Goal: Use online tool/utility: Use online tool/utility

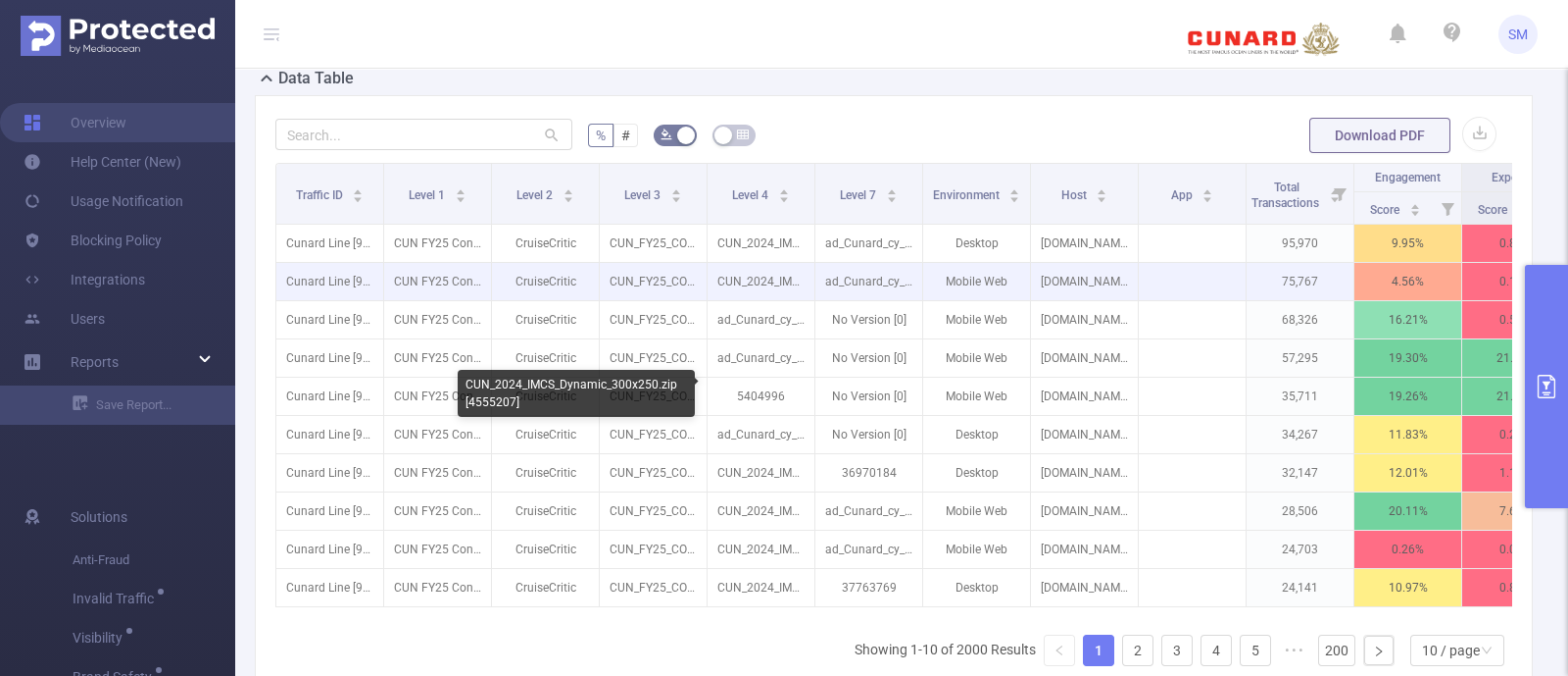
scroll to position [490, 0]
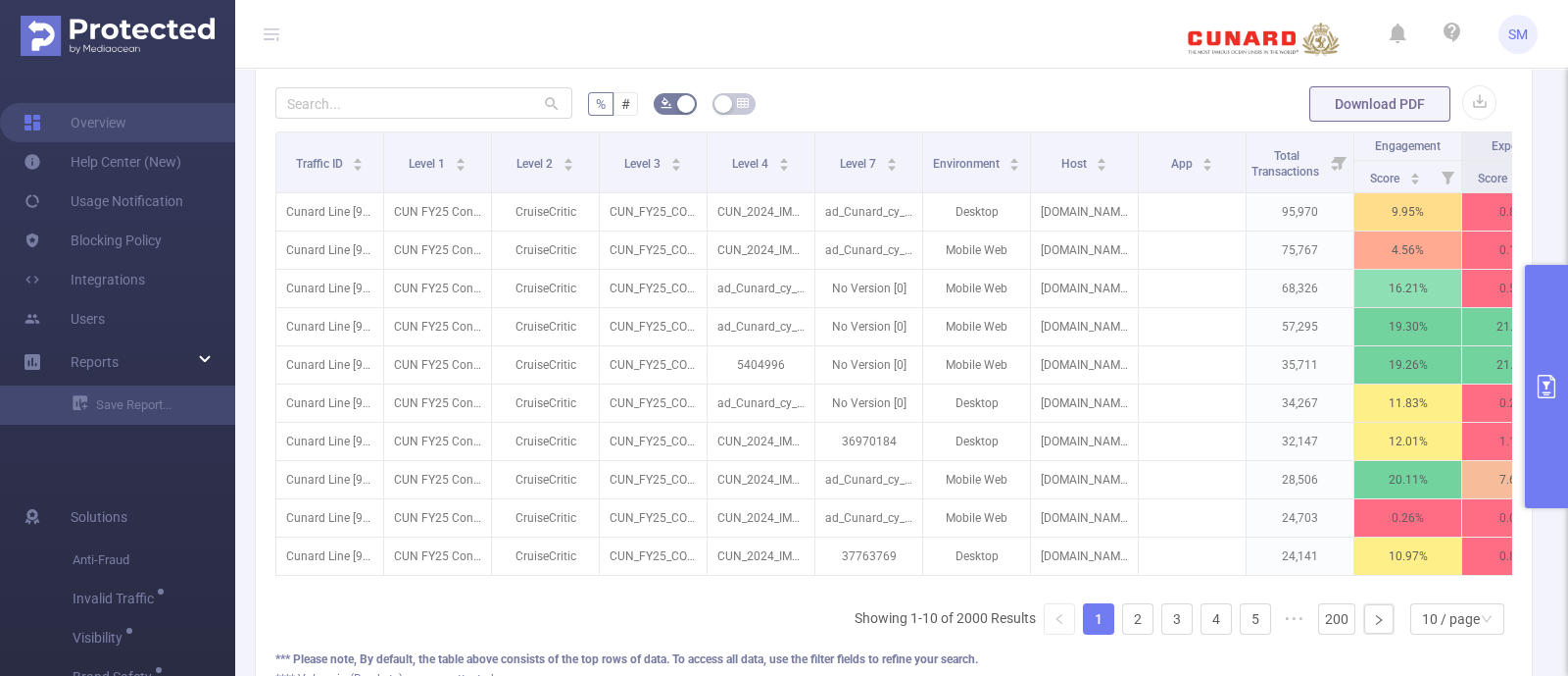
click at [1547, 329] on button "primary" at bounding box center [1546, 387] width 43 height 243
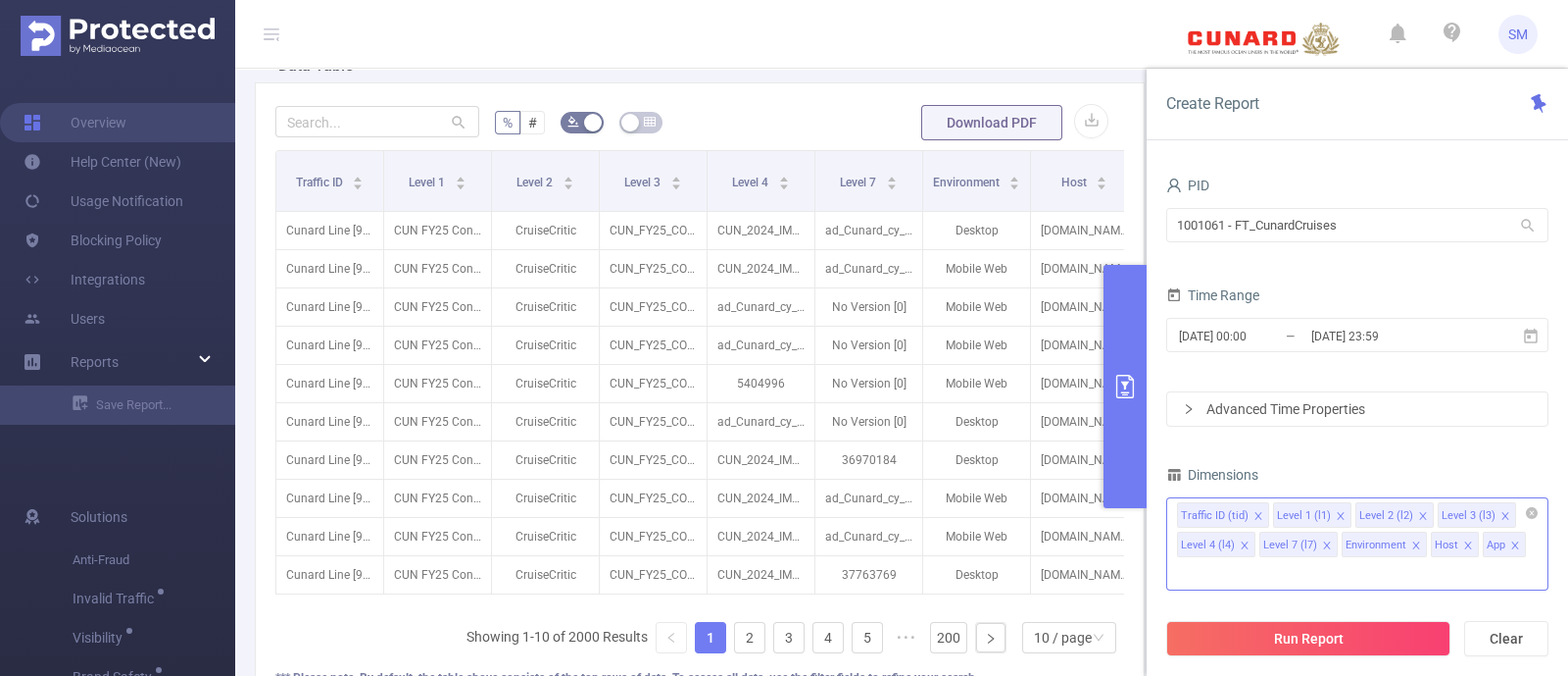
click at [1513, 548] on icon "icon: close" at bounding box center [1515, 546] width 10 height 10
click at [1412, 544] on icon "icon: close" at bounding box center [1415, 545] width 7 height 7
click at [1501, 516] on icon "icon: close" at bounding box center [1504, 515] width 7 height 7
click at [1419, 513] on icon "icon: close" at bounding box center [1423, 516] width 10 height 10
click at [1336, 512] on icon "icon: close" at bounding box center [1340, 516] width 10 height 10
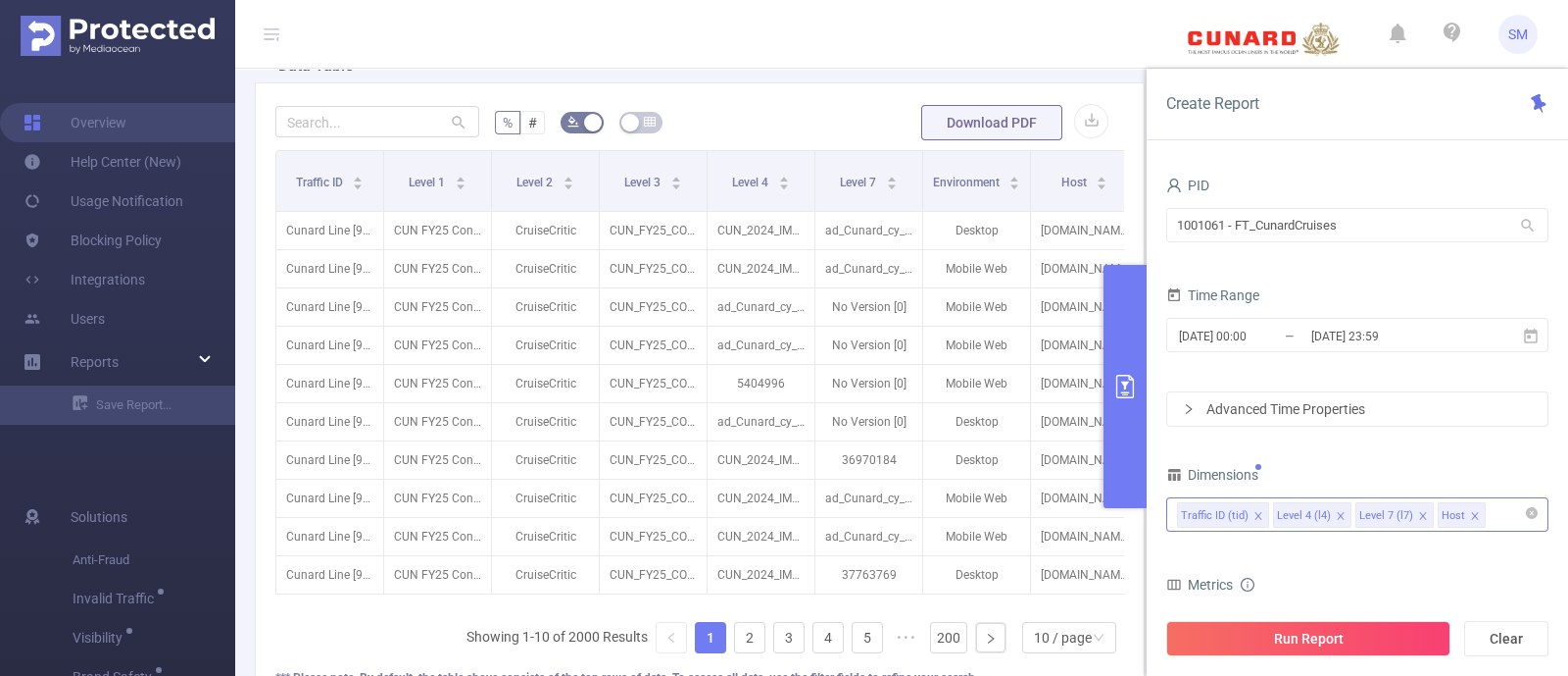
click at [1337, 516] on icon "icon: close" at bounding box center [1340, 515] width 7 height 7
click at [1368, 550] on form "Dimensions Traffic ID (tid) Level 7 (l7) Host Metrics Score Score Score Insight…" at bounding box center [1358, 679] width 382 height 437
click at [1360, 631] on button "Run Report" at bounding box center [1309, 639] width 284 height 35
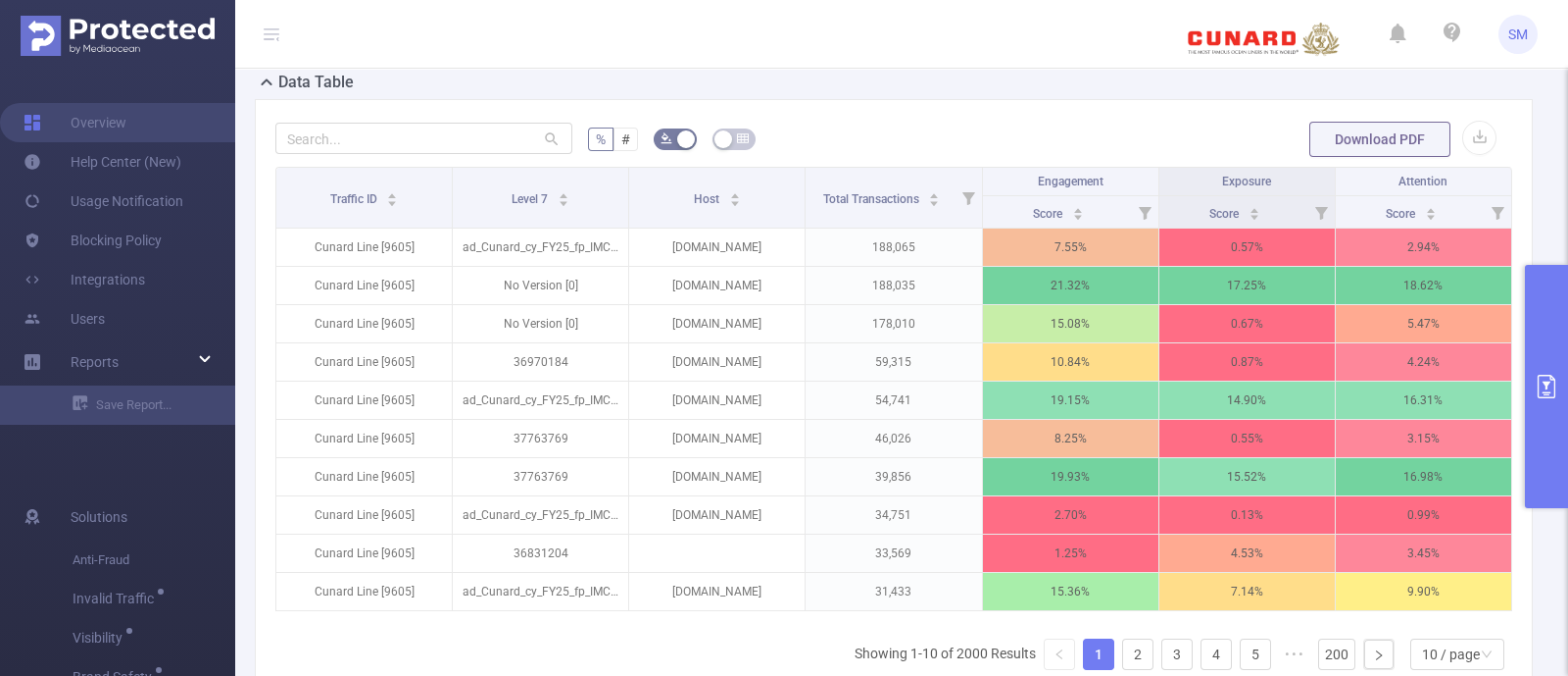
scroll to position [490, 0]
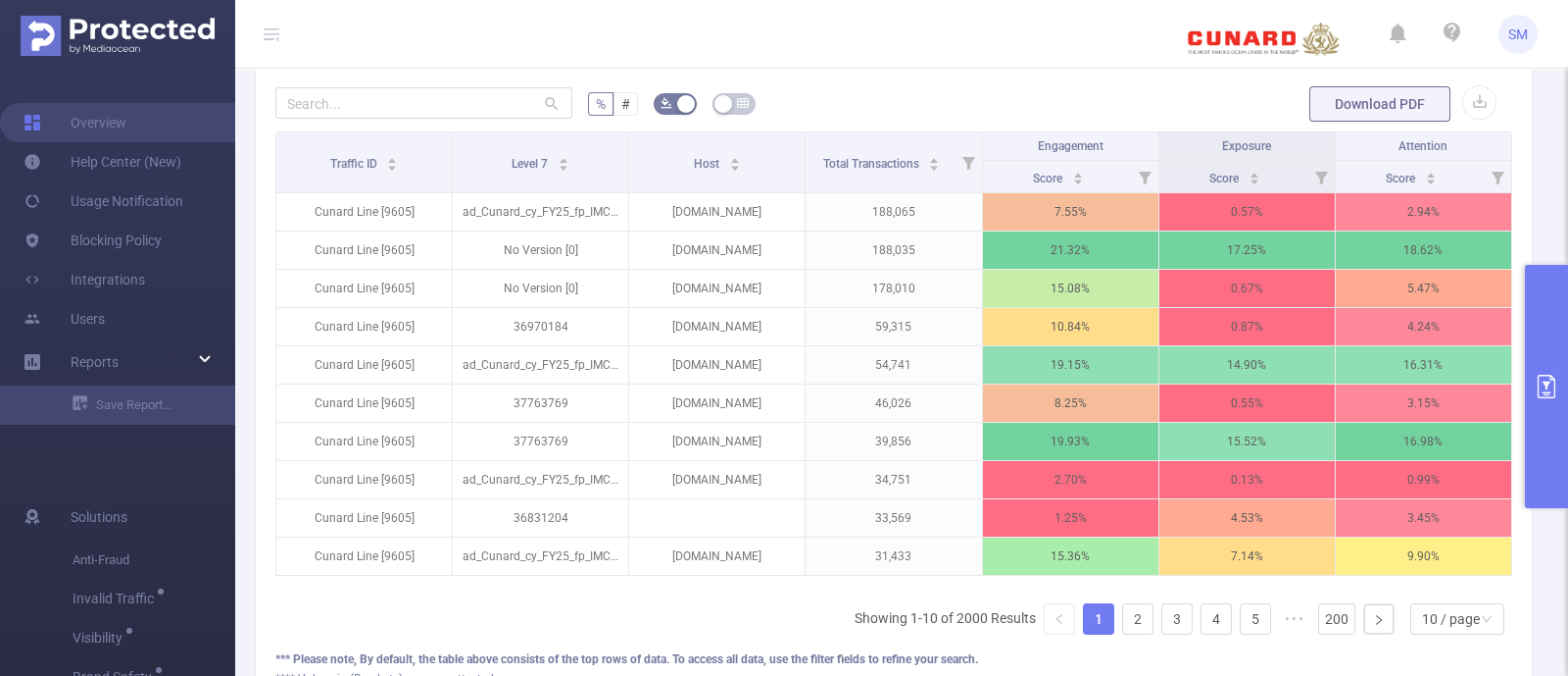
click at [1548, 390] on icon "primary" at bounding box center [1546, 387] width 24 height 24
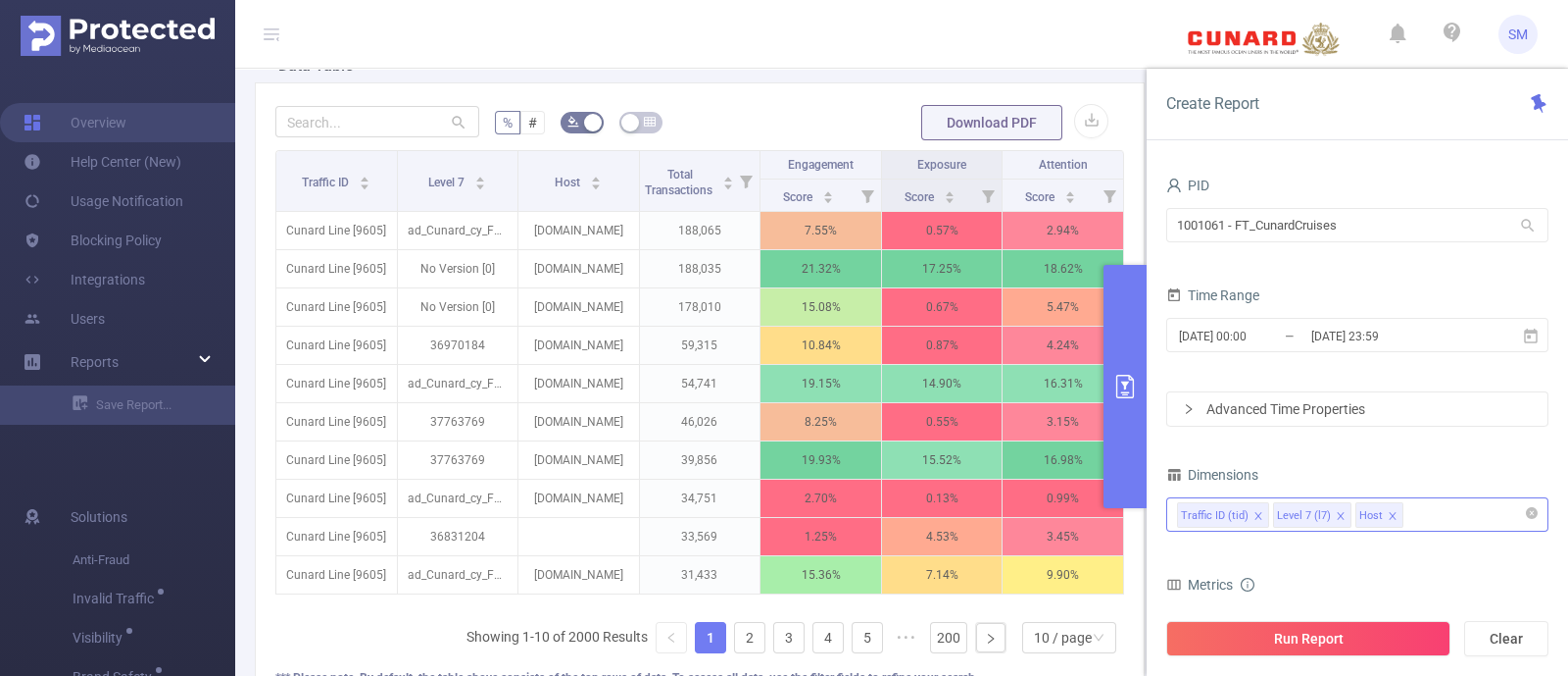
click at [1338, 514] on icon "icon: close" at bounding box center [1340, 516] width 10 height 10
click at [1355, 543] on div "Dimensions Traffic ID (tid) Host" at bounding box center [1358, 504] width 382 height 86
click at [1357, 502] on div "Traffic ID (tid) Host" at bounding box center [1358, 514] width 361 height 32
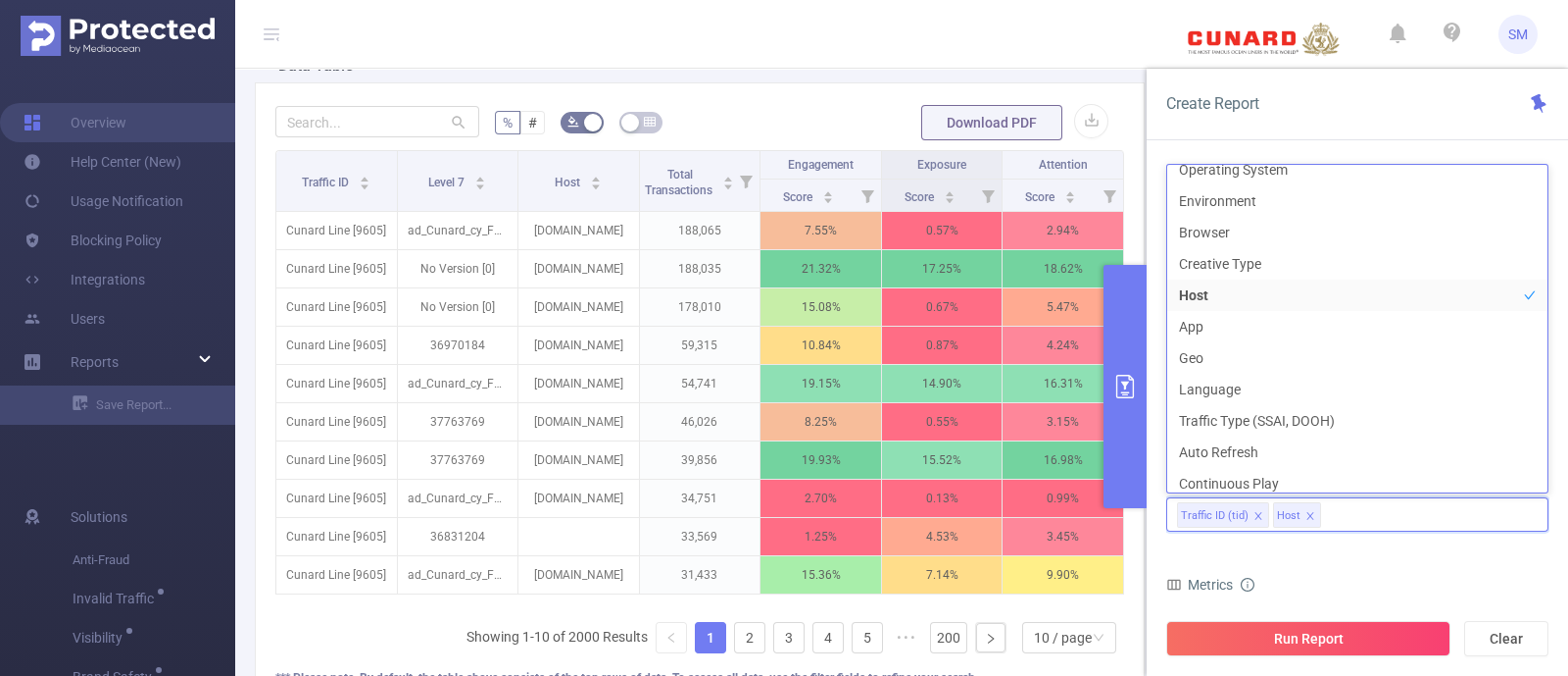
scroll to position [336, 0]
click at [1398, 546] on form "Dimensions Traffic ID (tid) Host Metrics Score Score Score Insights Available N…" at bounding box center [1358, 679] width 382 height 437
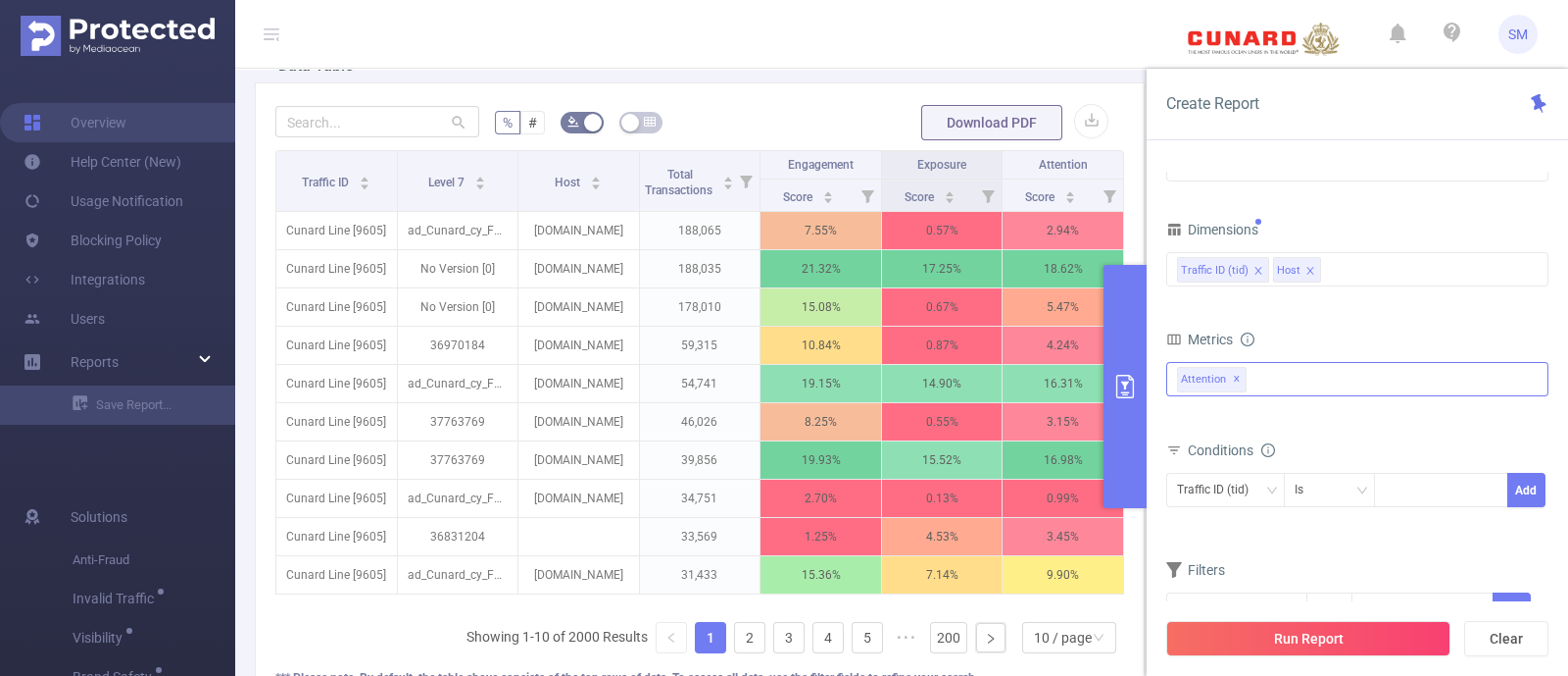
click at [1320, 379] on div "Anti-Fraud Invalid Traffic Visibility Brand Safety Supply Intelligence Sample R…" at bounding box center [1358, 379] width 382 height 34
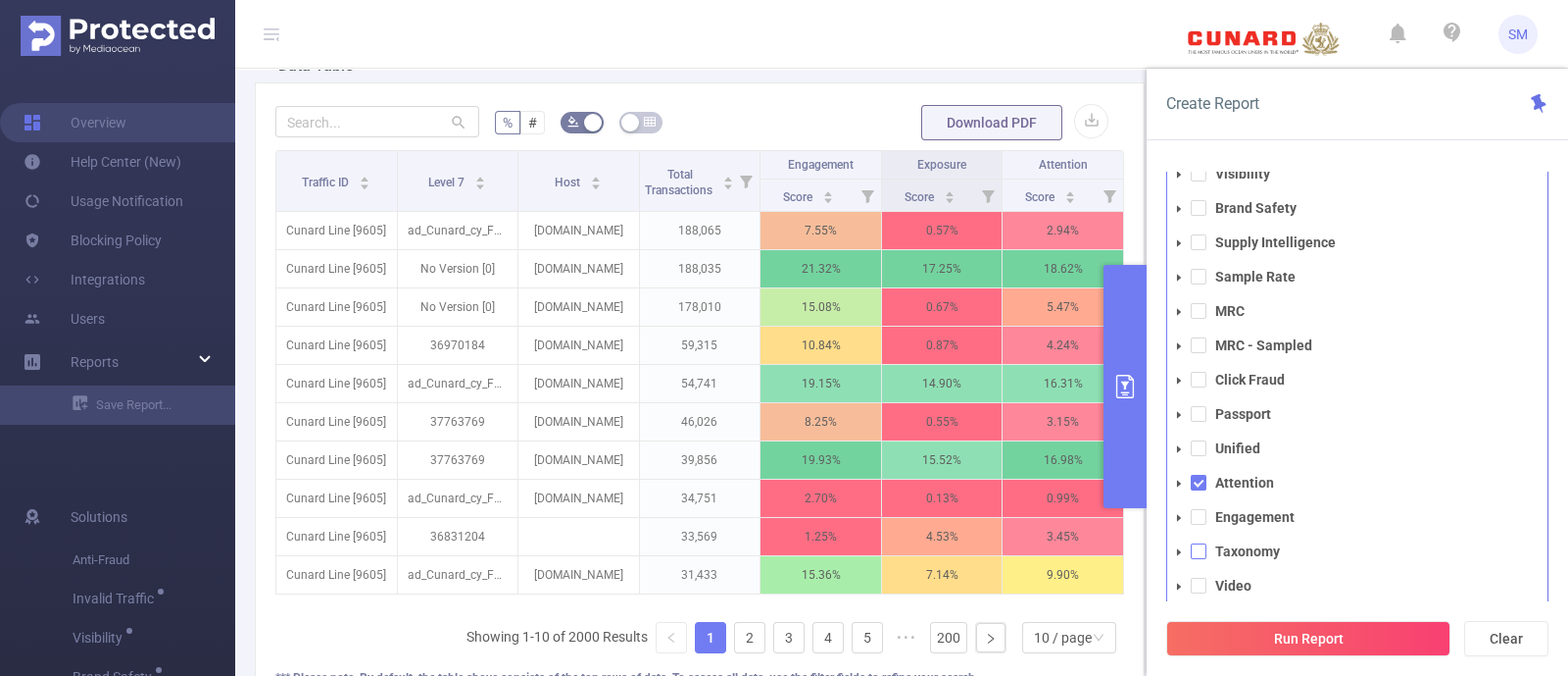
click at [1195, 546] on span at bounding box center [1199, 551] width 16 height 16
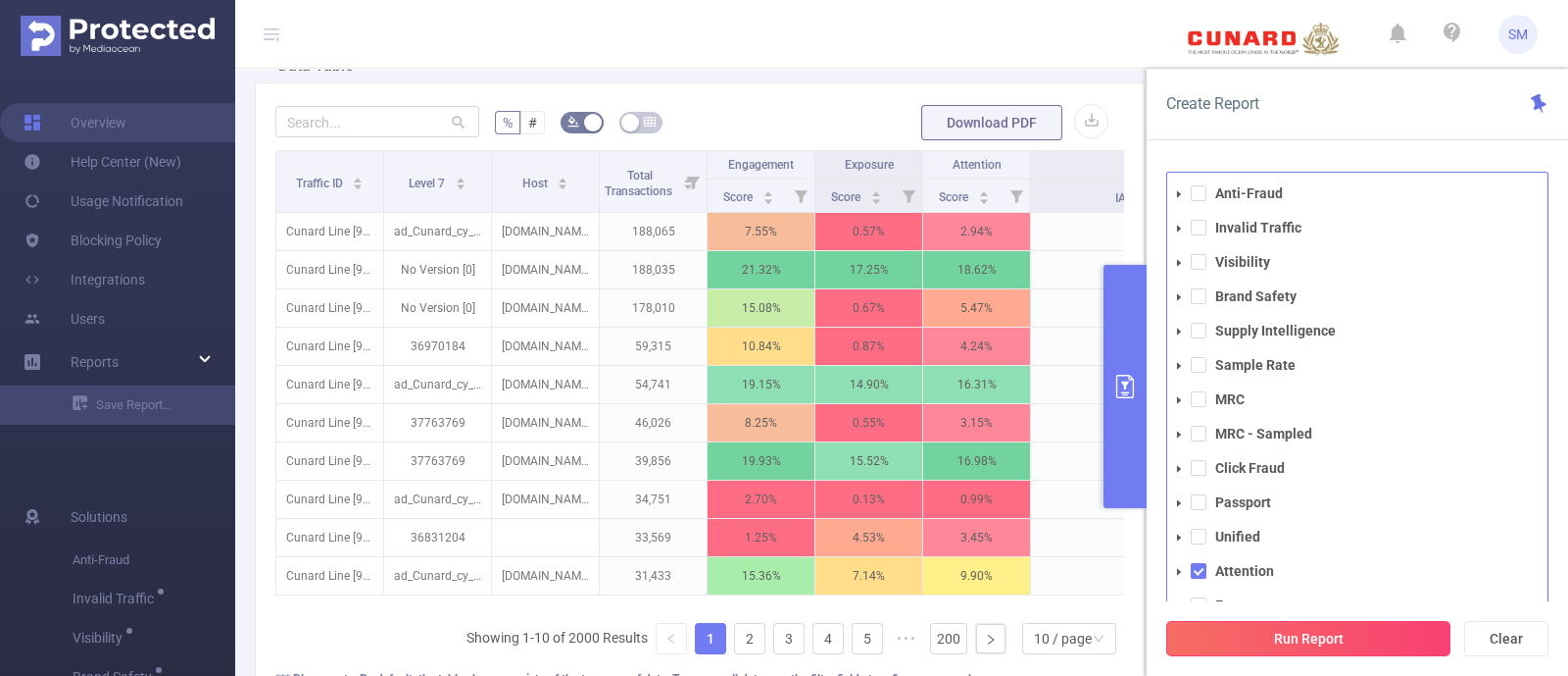
click at [1376, 649] on button "Run Report" at bounding box center [1309, 639] width 284 height 35
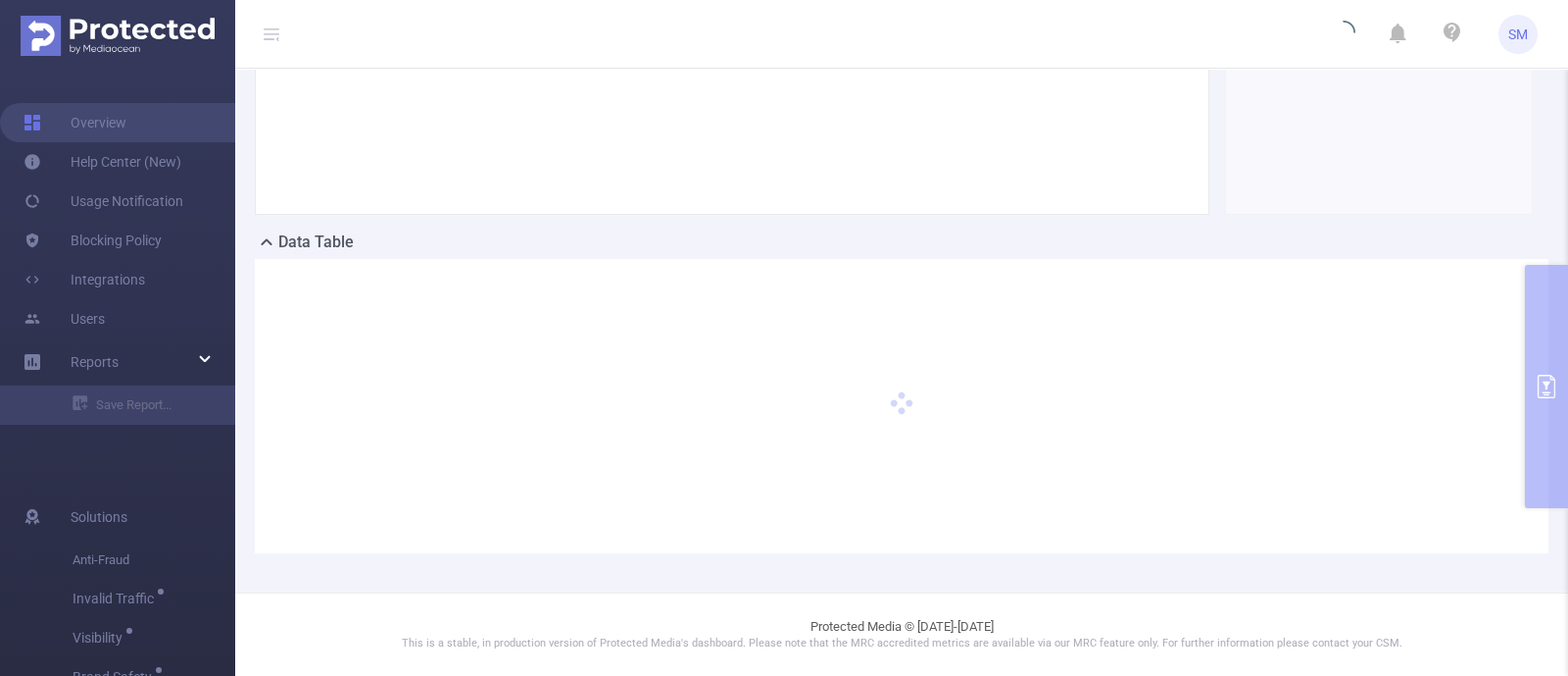
scroll to position [311, 0]
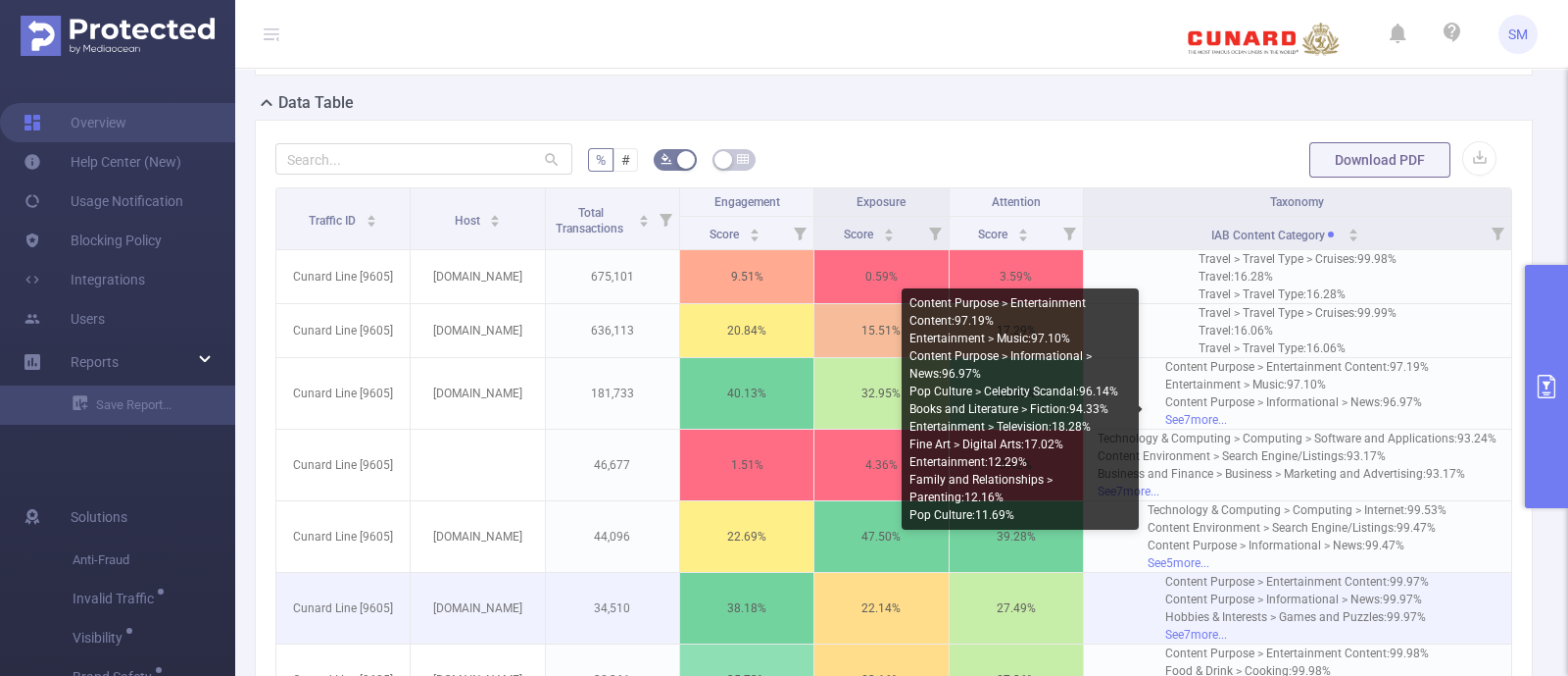
scroll to position [556, 0]
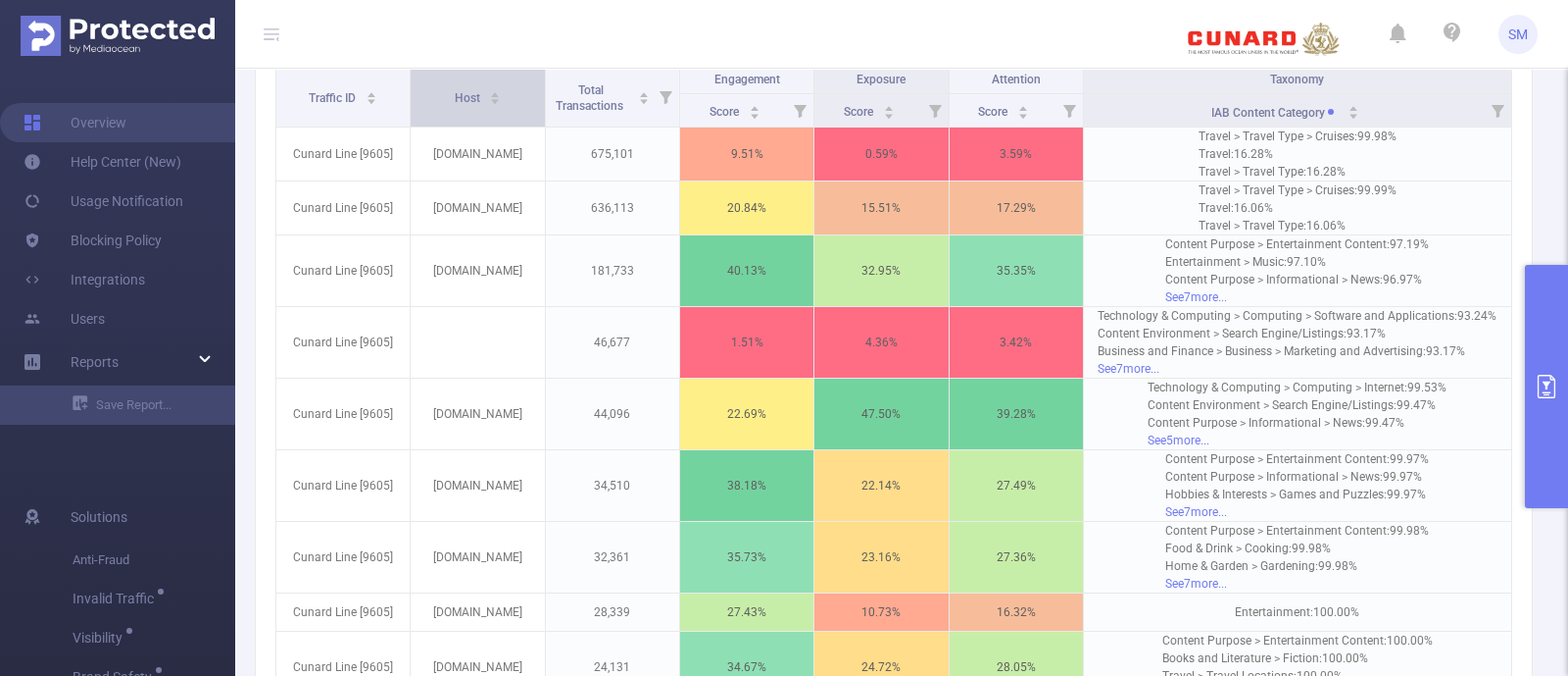
click at [466, 106] on div "Host" at bounding box center [479, 96] width 47 height 20
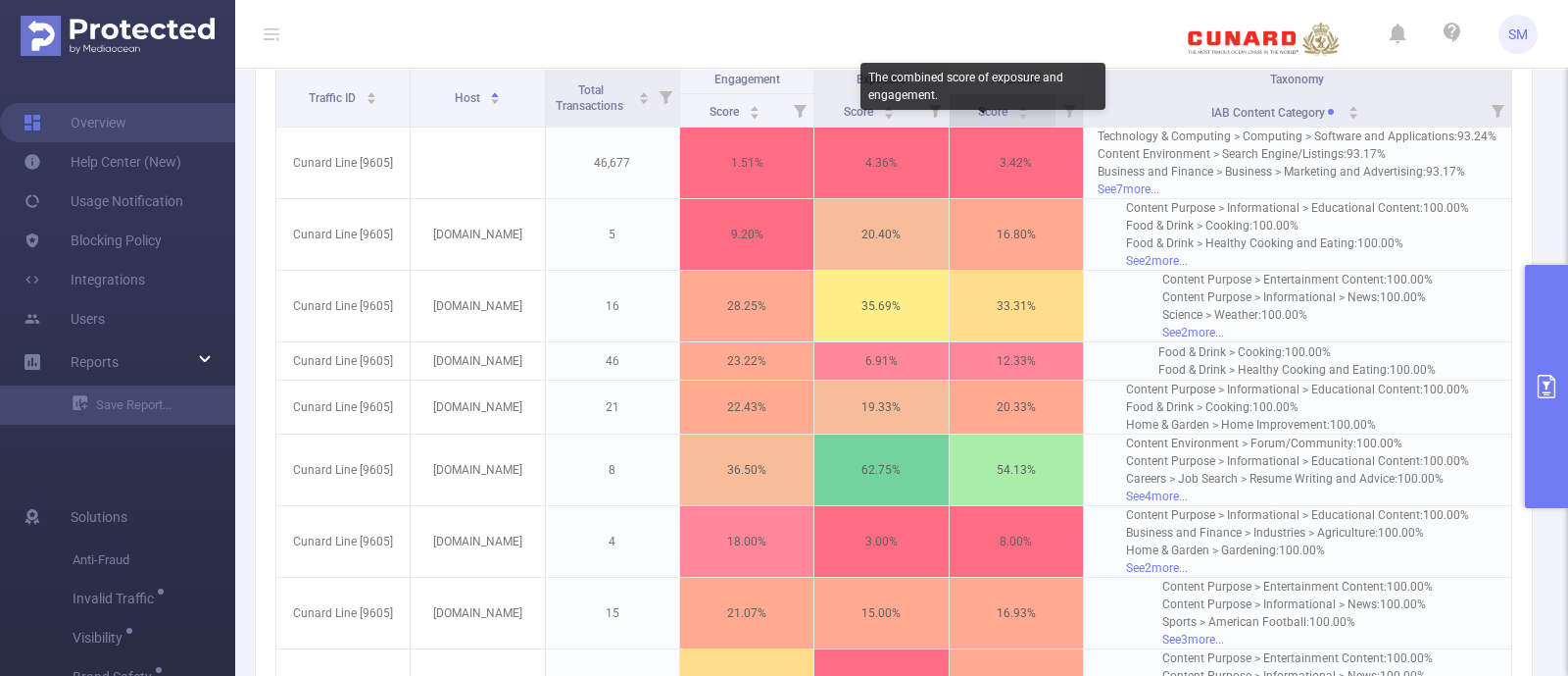
click at [987, 119] on span "Score" at bounding box center [994, 112] width 32 height 14
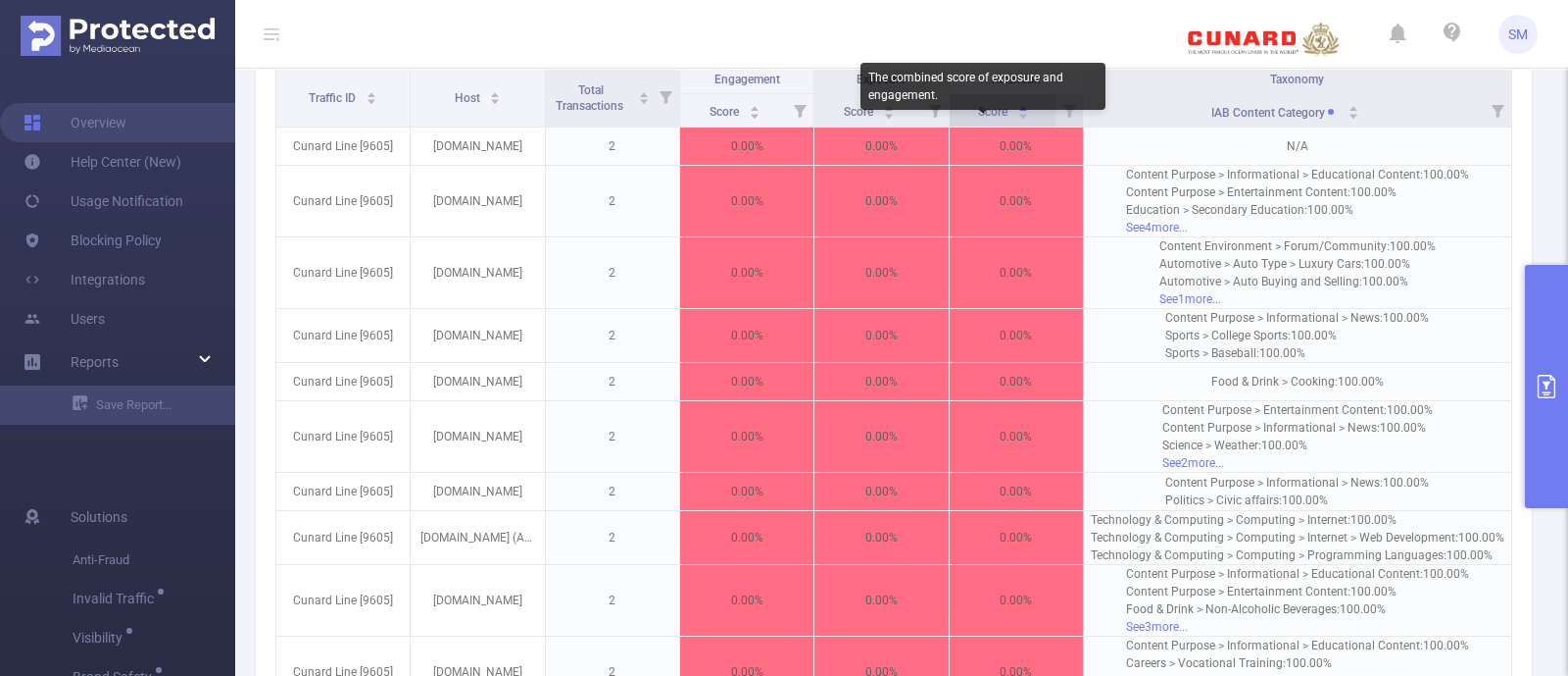
click at [987, 119] on span "Score" at bounding box center [994, 112] width 32 height 14
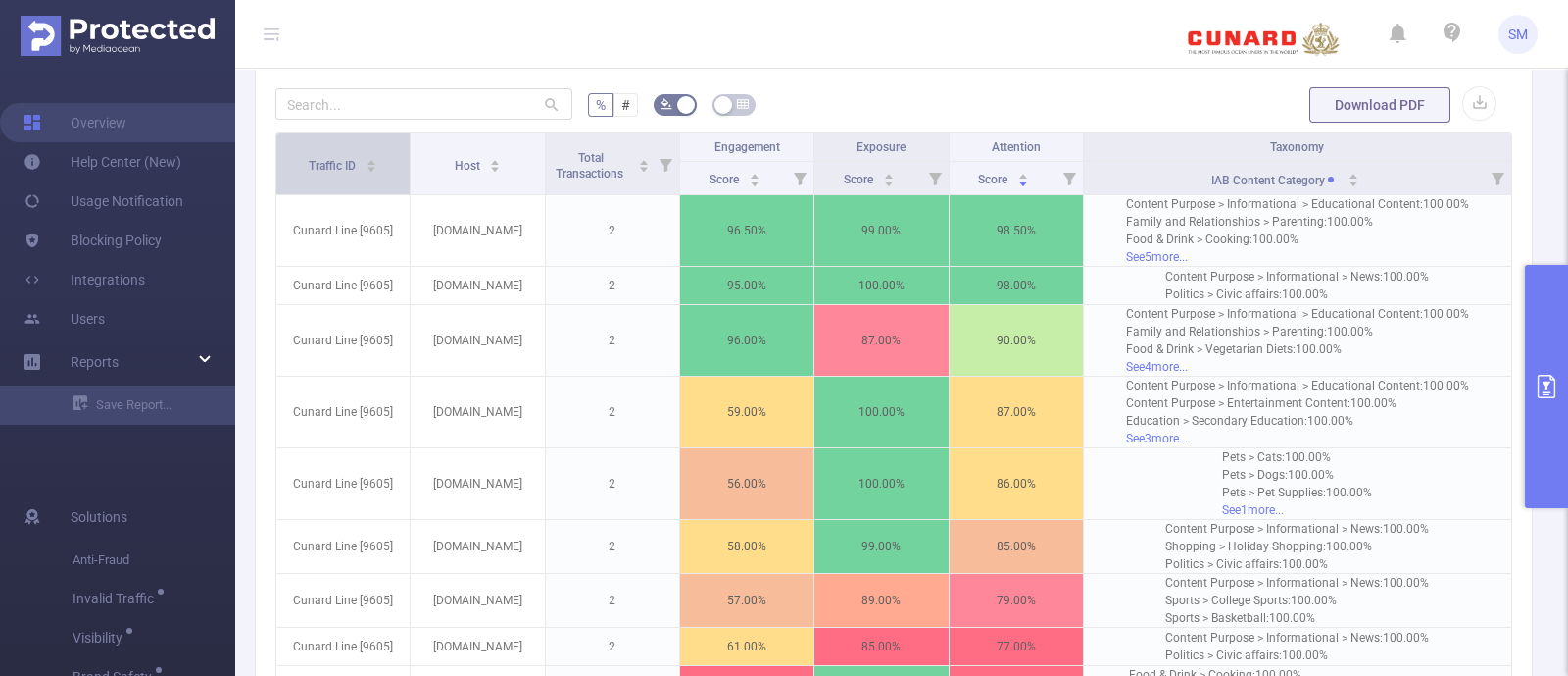
scroll to position [434, 0]
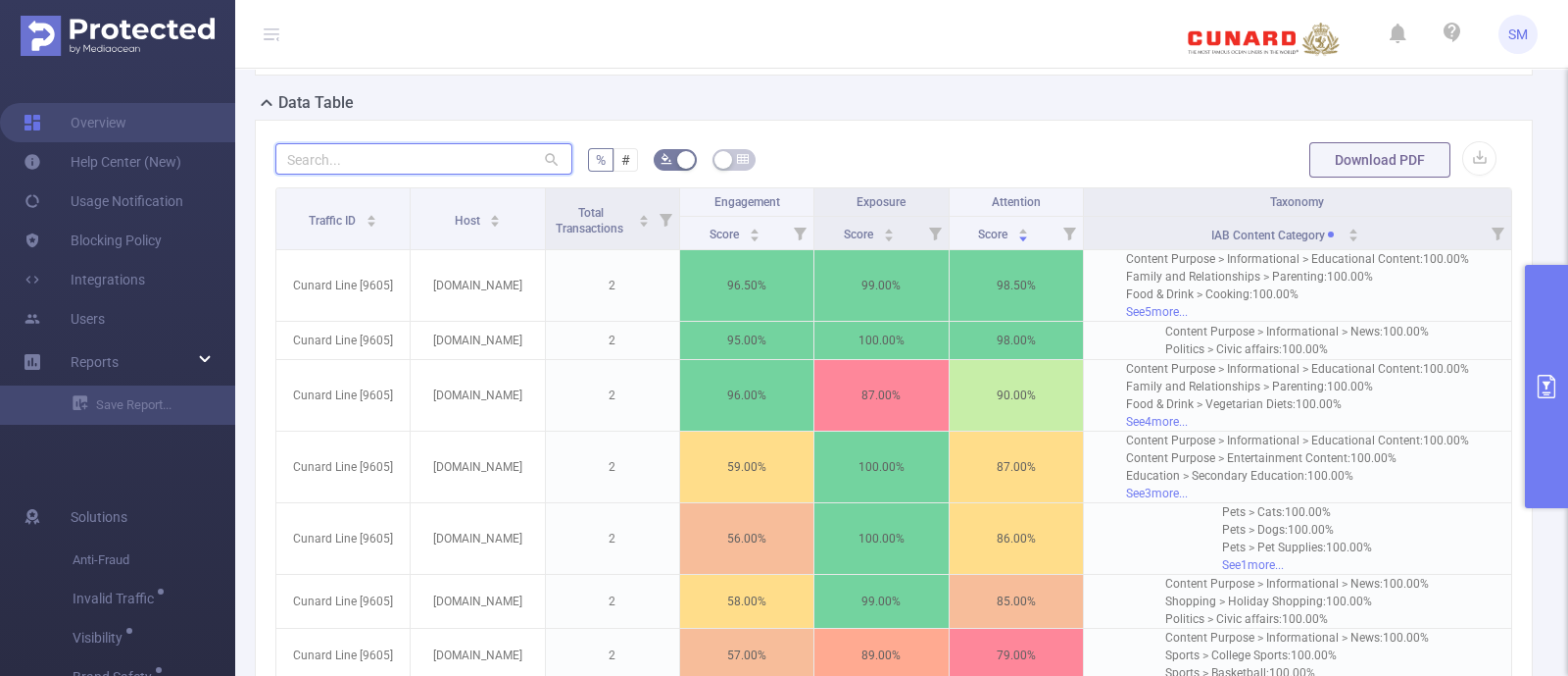
click at [341, 175] on input "text" at bounding box center [424, 159] width 297 height 31
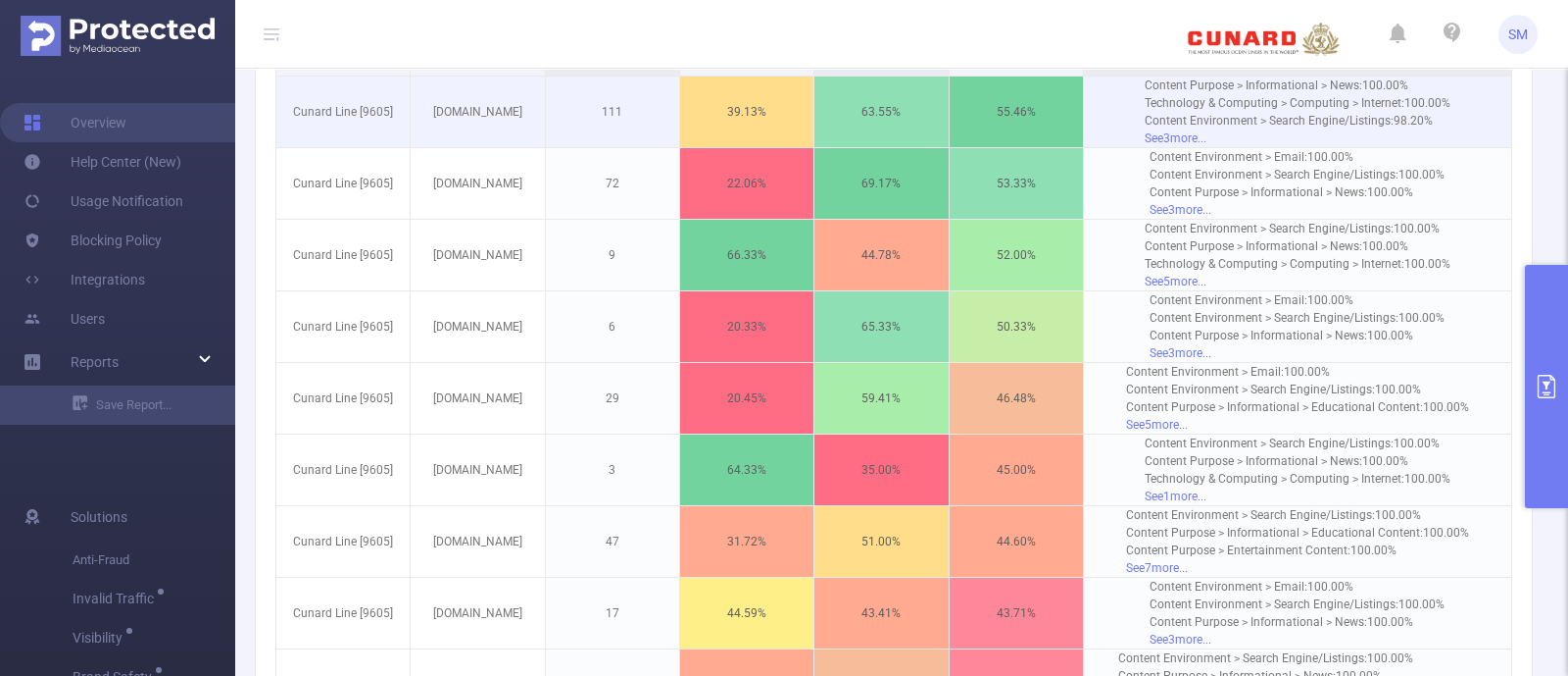
scroll to position [556, 0]
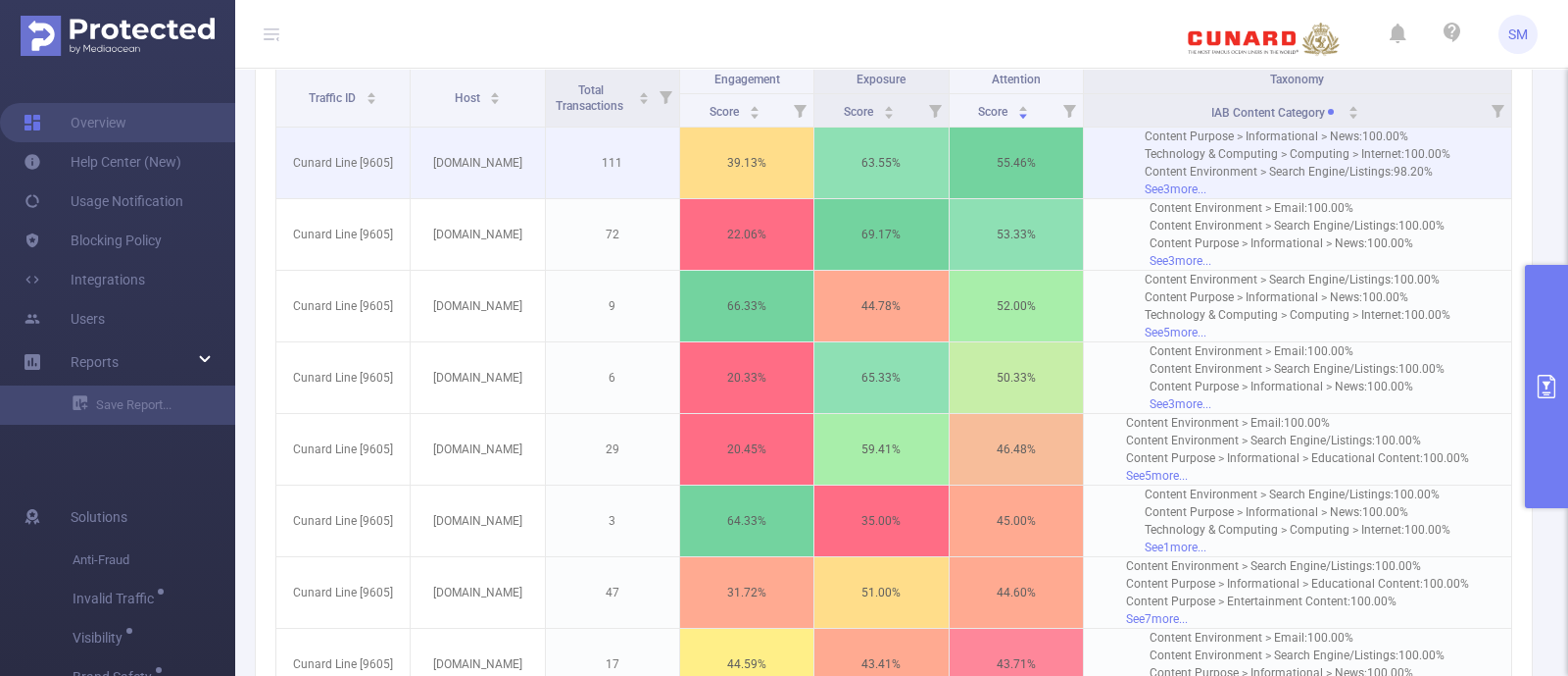
type input "yahoo"
click at [593, 144] on td "111" at bounding box center [613, 163] width 134 height 72
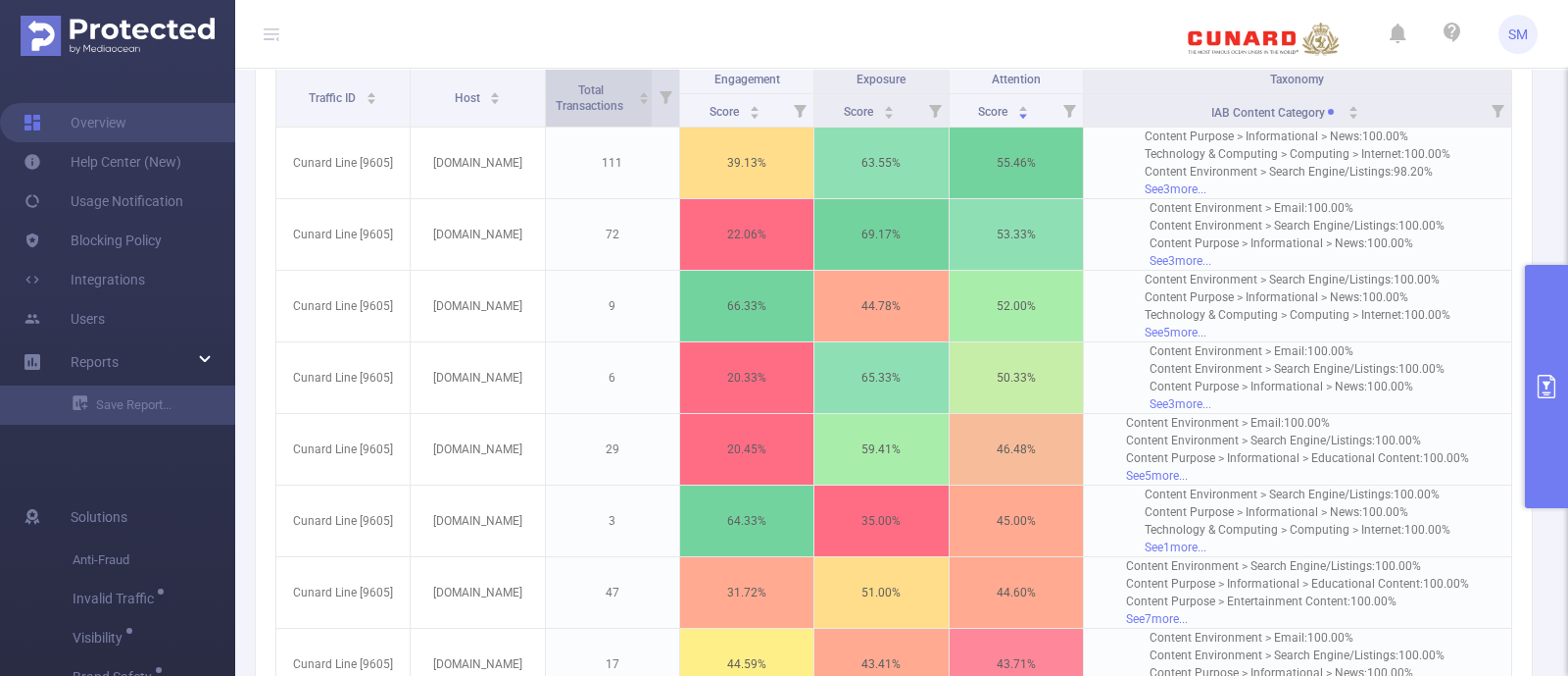
click at [599, 114] on div "Total Transactions" at bounding box center [600, 96] width 99 height 35
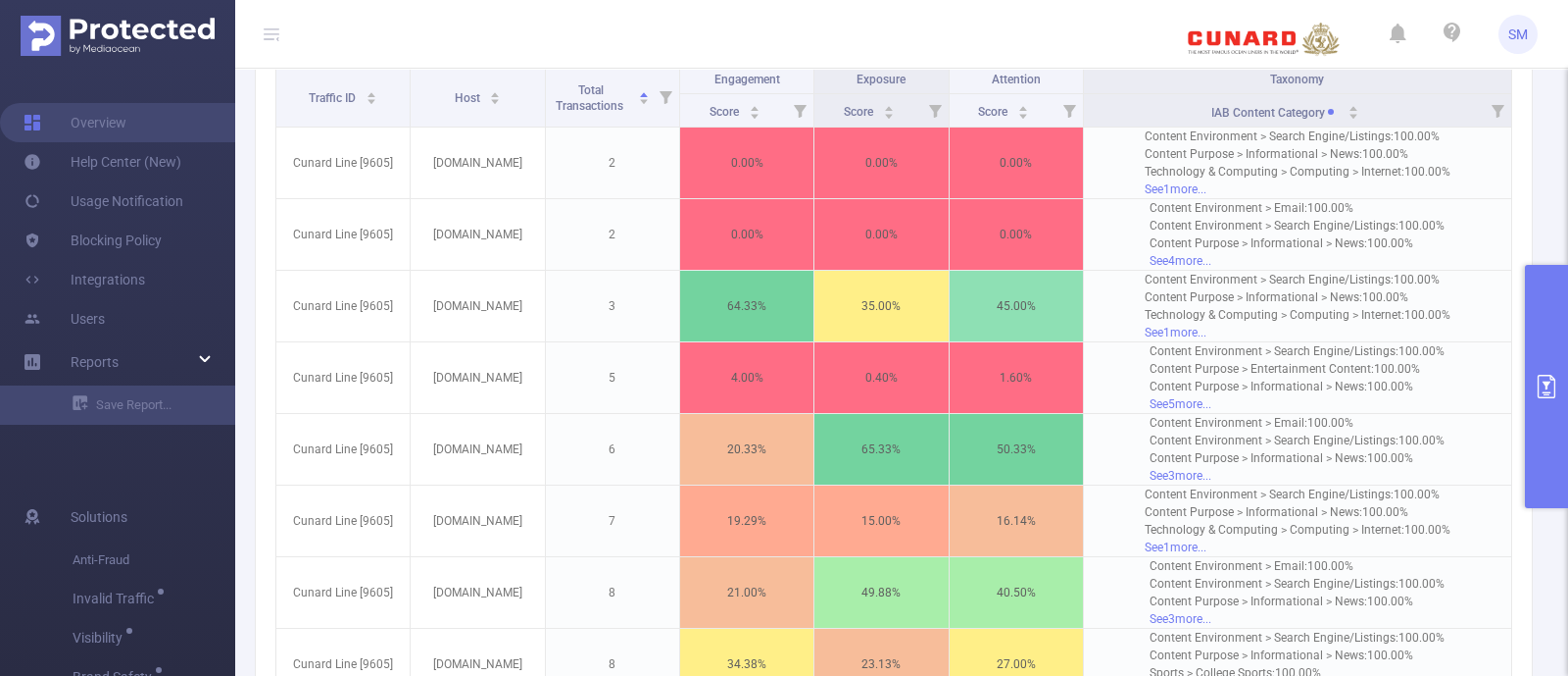
click at [1544, 379] on icon "primary" at bounding box center [1546, 387] width 24 height 24
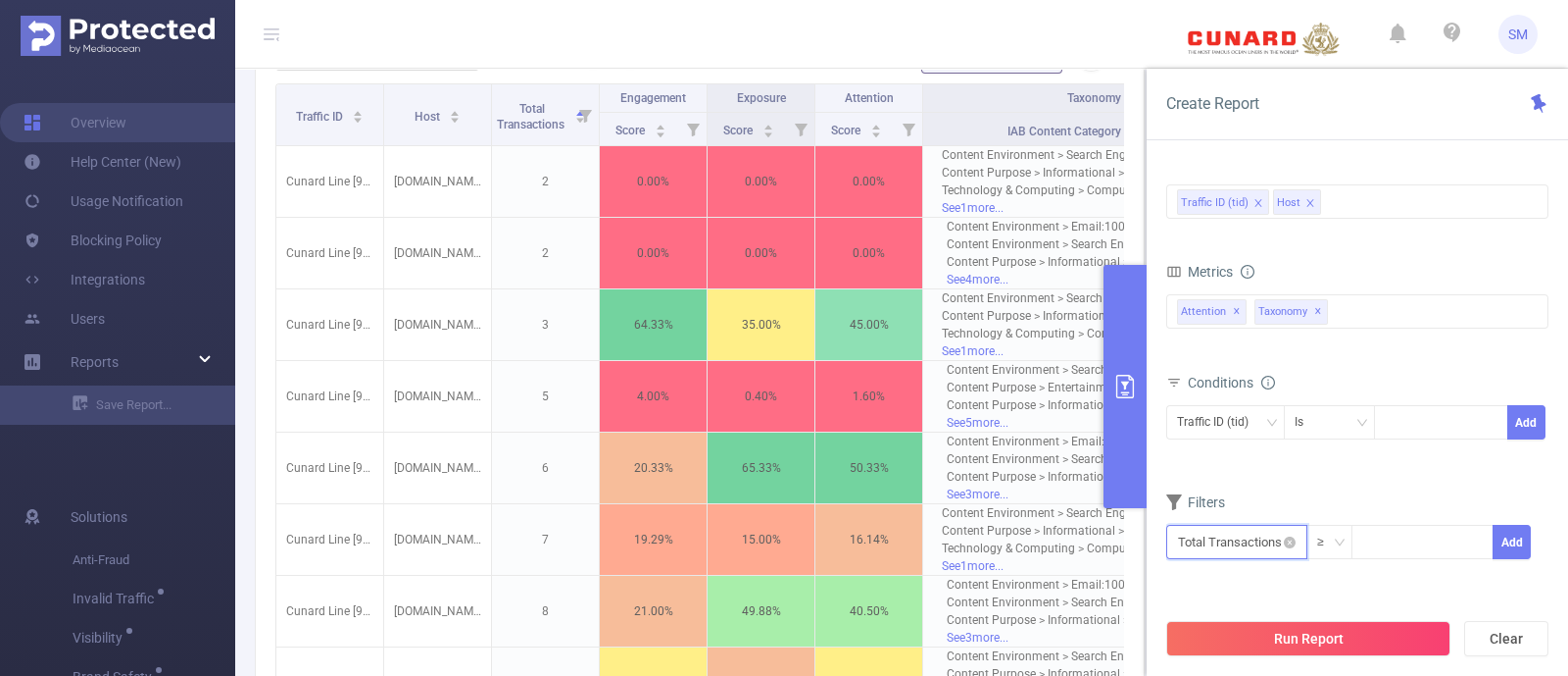
click at [1263, 544] on input "text" at bounding box center [1238, 542] width 141 height 34
click at [1247, 398] on li "Attention" at bounding box center [1238, 393] width 141 height 31
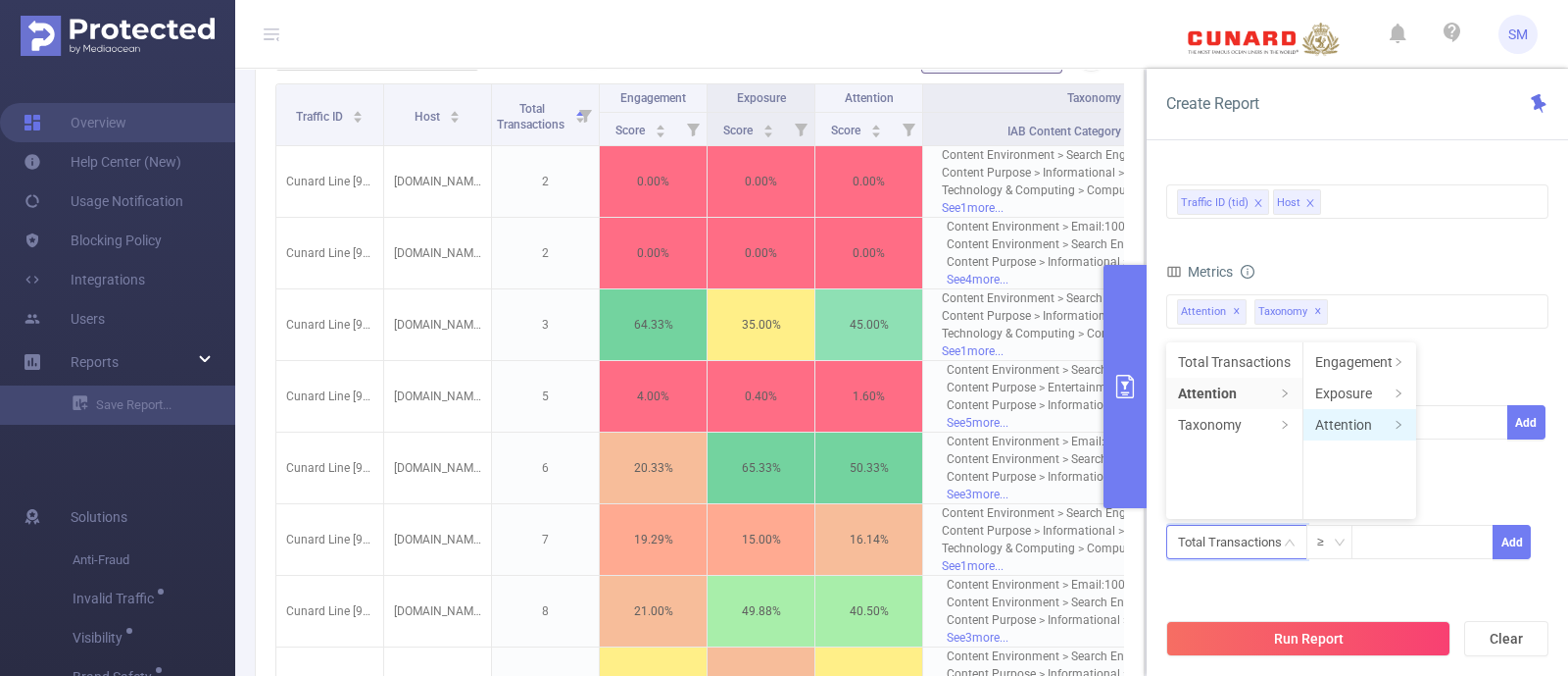
click at [1363, 422] on li "Attention" at bounding box center [1359, 425] width 113 height 31
click at [1442, 355] on li "Score" at bounding box center [1471, 362] width 108 height 31
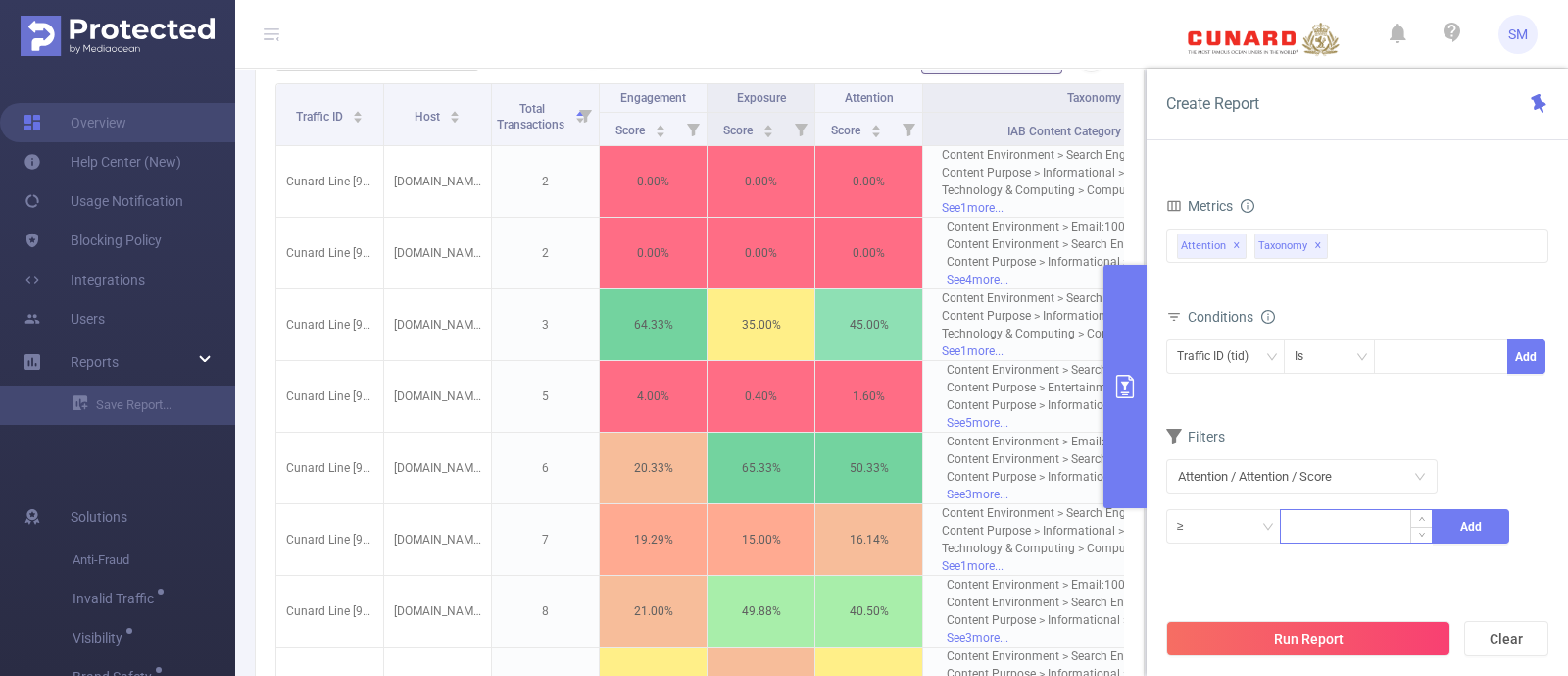
click at [1311, 521] on input at bounding box center [1356, 525] width 151 height 29
type input "1"
type input "14"
click at [1475, 528] on button "Add" at bounding box center [1471, 526] width 76 height 34
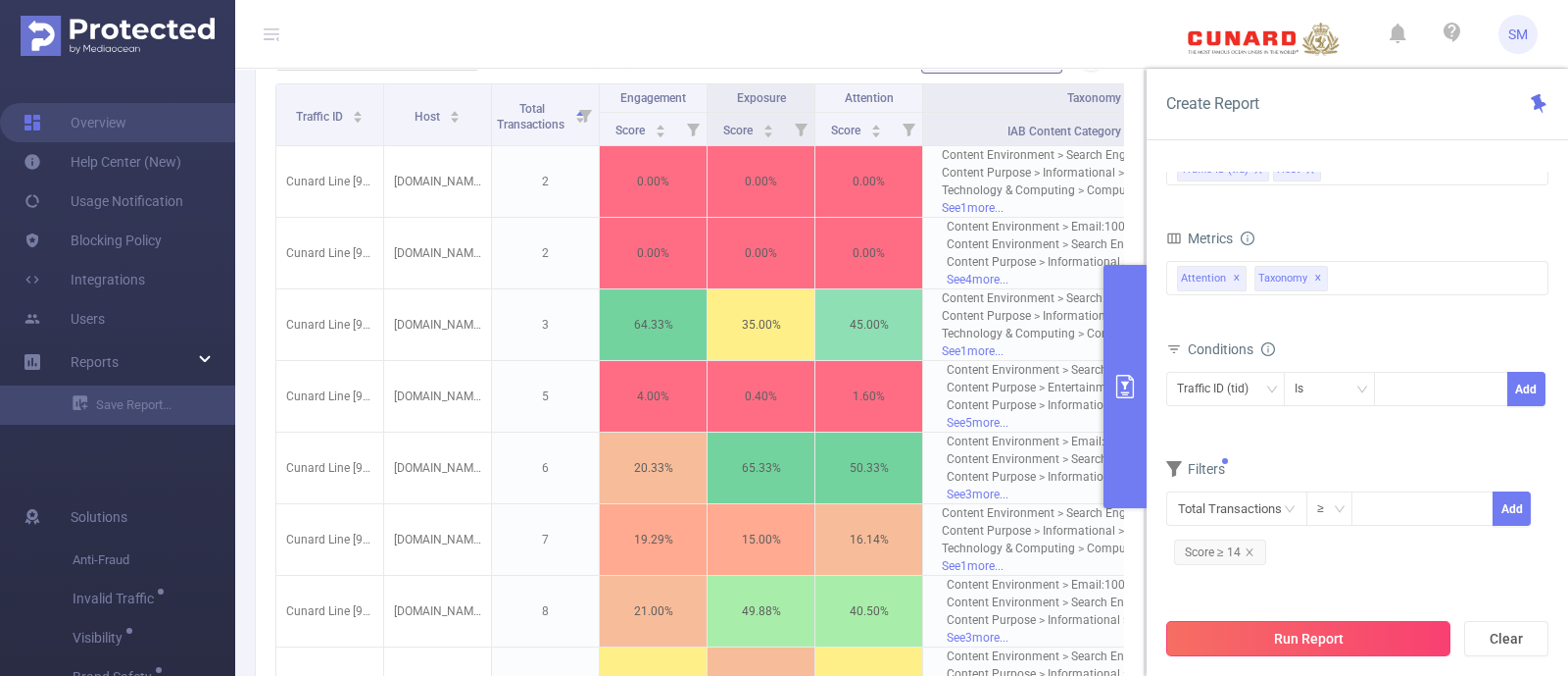
click at [1367, 645] on button "Run Report" at bounding box center [1309, 639] width 284 height 35
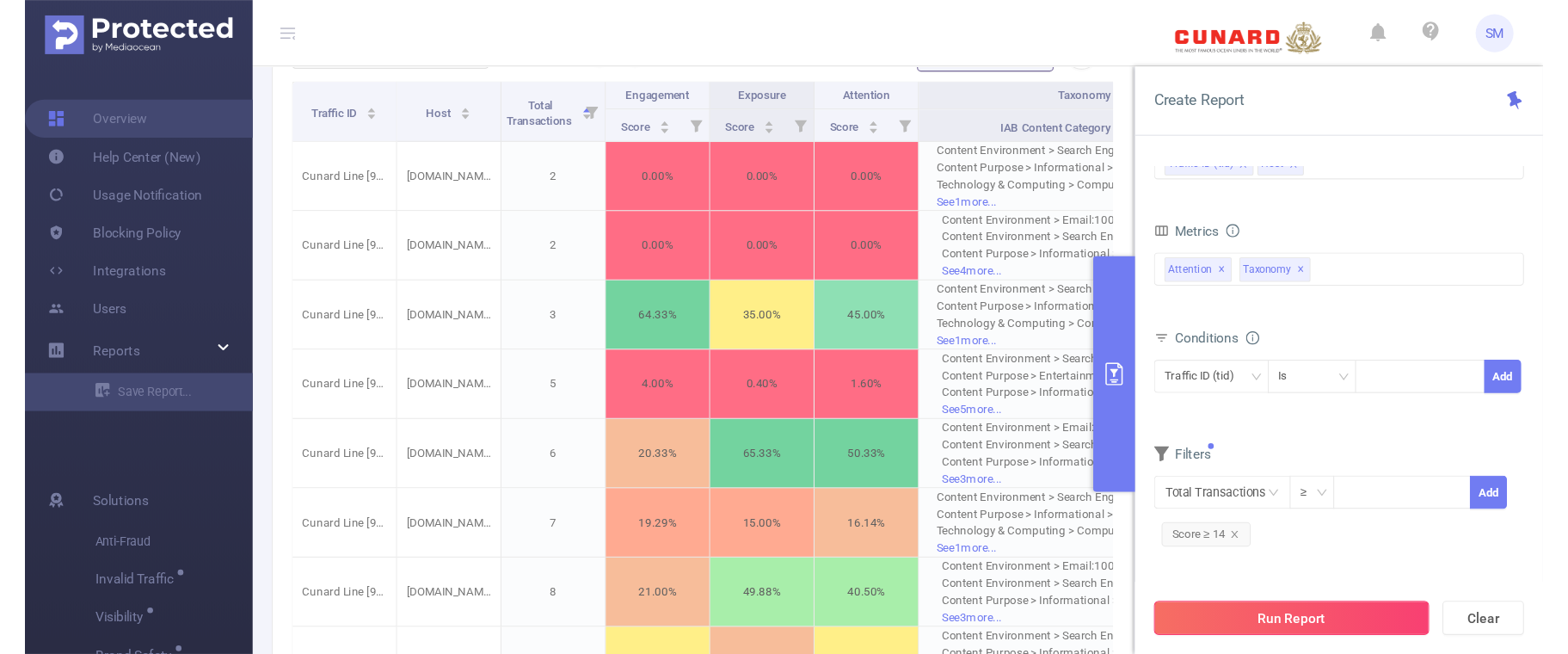
scroll to position [273, 0]
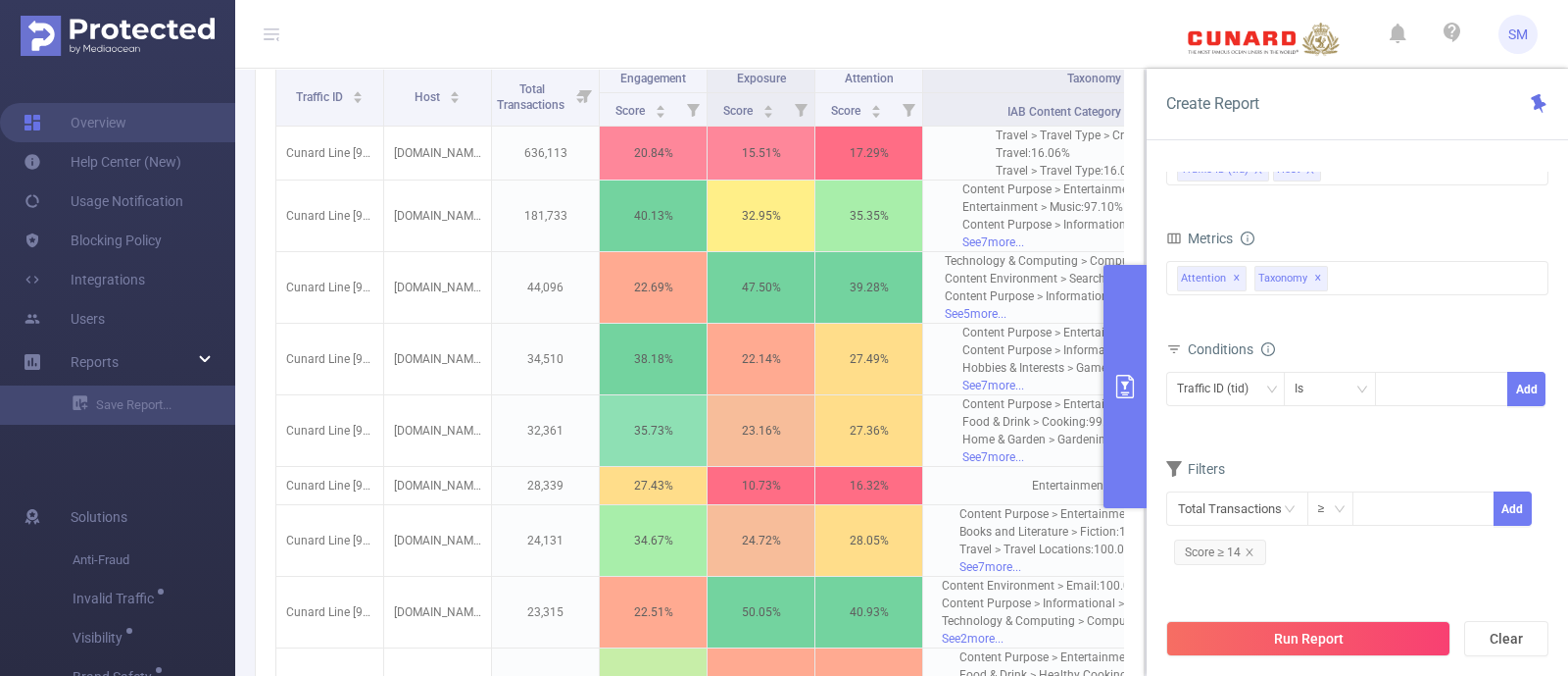
click at [1121, 388] on icon "primary" at bounding box center [1126, 387] width 24 height 24
click at [1130, 383] on icon "primary" at bounding box center [1126, 387] width 24 height 24
click at [1105, 36] on header "SM" at bounding box center [784, 34] width 1568 height 69
click at [1123, 338] on button "primary" at bounding box center [1126, 387] width 43 height 243
drag, startPoint x: 1125, startPoint y: 341, endPoint x: 1392, endPoint y: 321, distance: 267.7
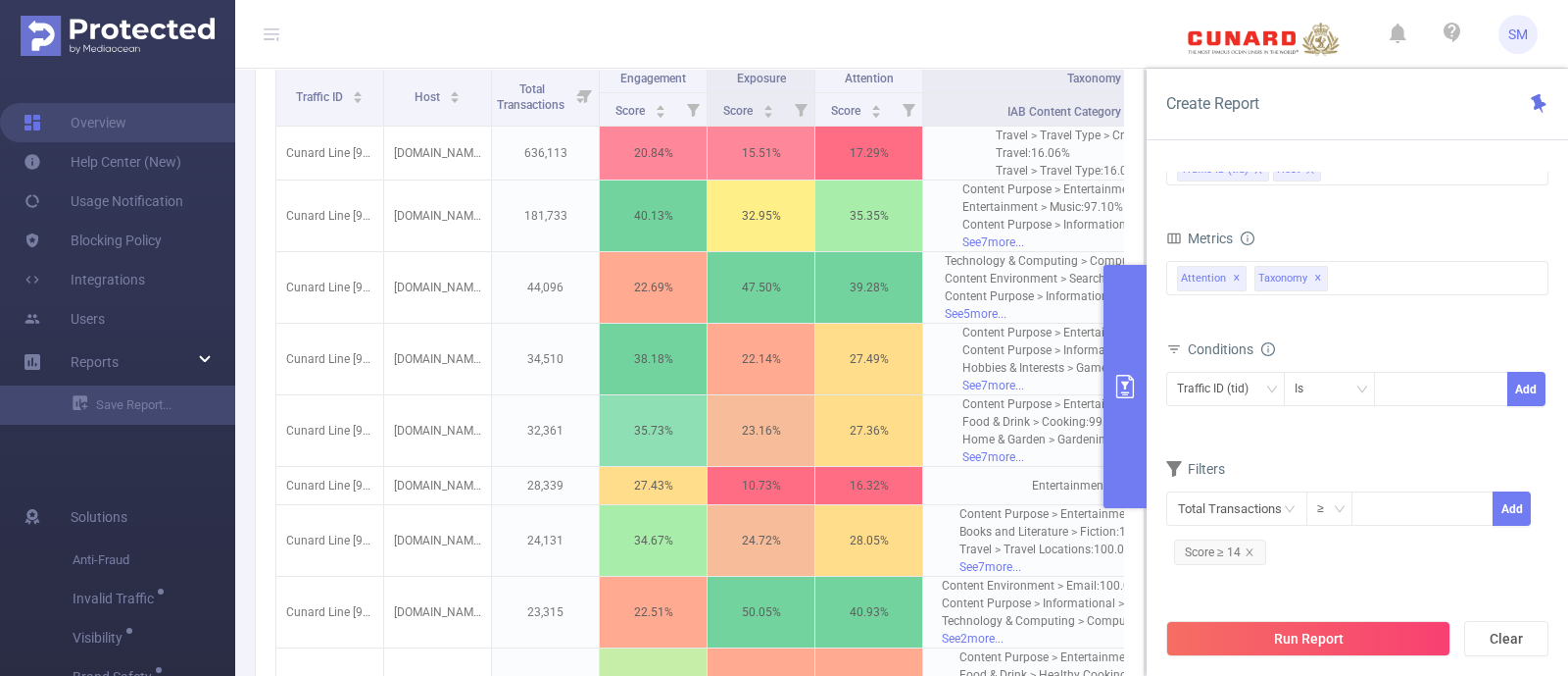
click at [1392, 321] on div "Create Report PID 1001061 - FT_CunardCruises 1001061 - FT_CunardCruises Time Ra…" at bounding box center [1358, 372] width 422 height 607
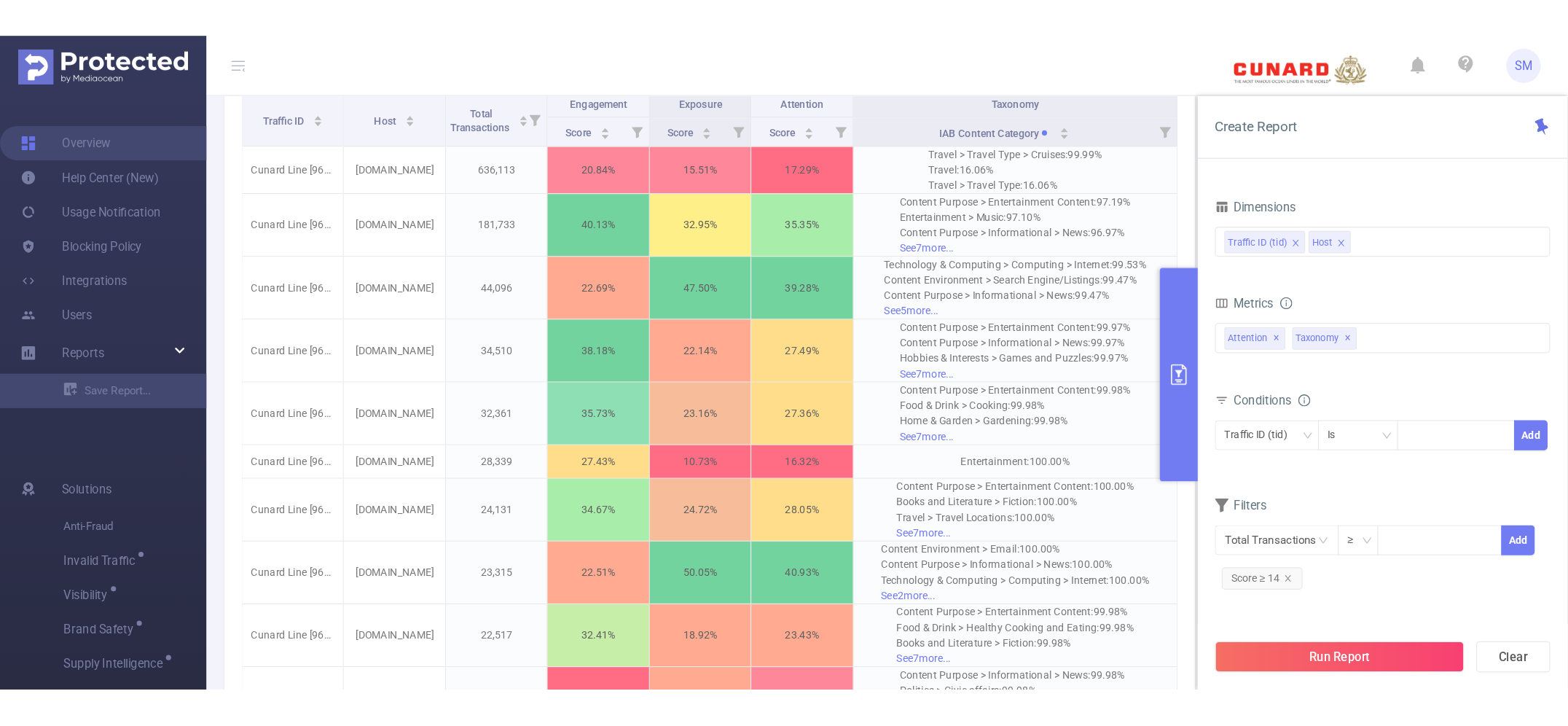
scroll to position [429, 0]
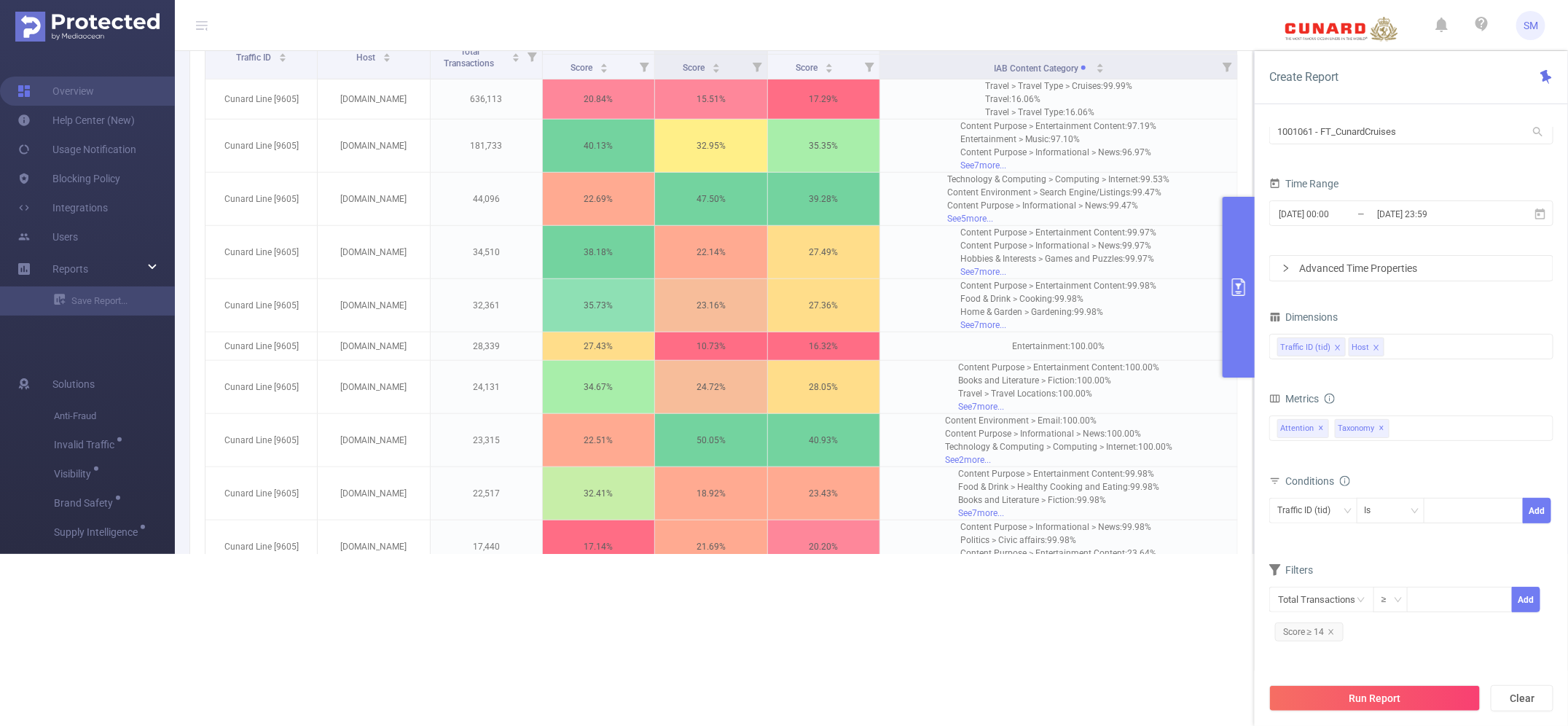
click at [1151, 315] on button "primary" at bounding box center [1239, 287] width 32 height 181
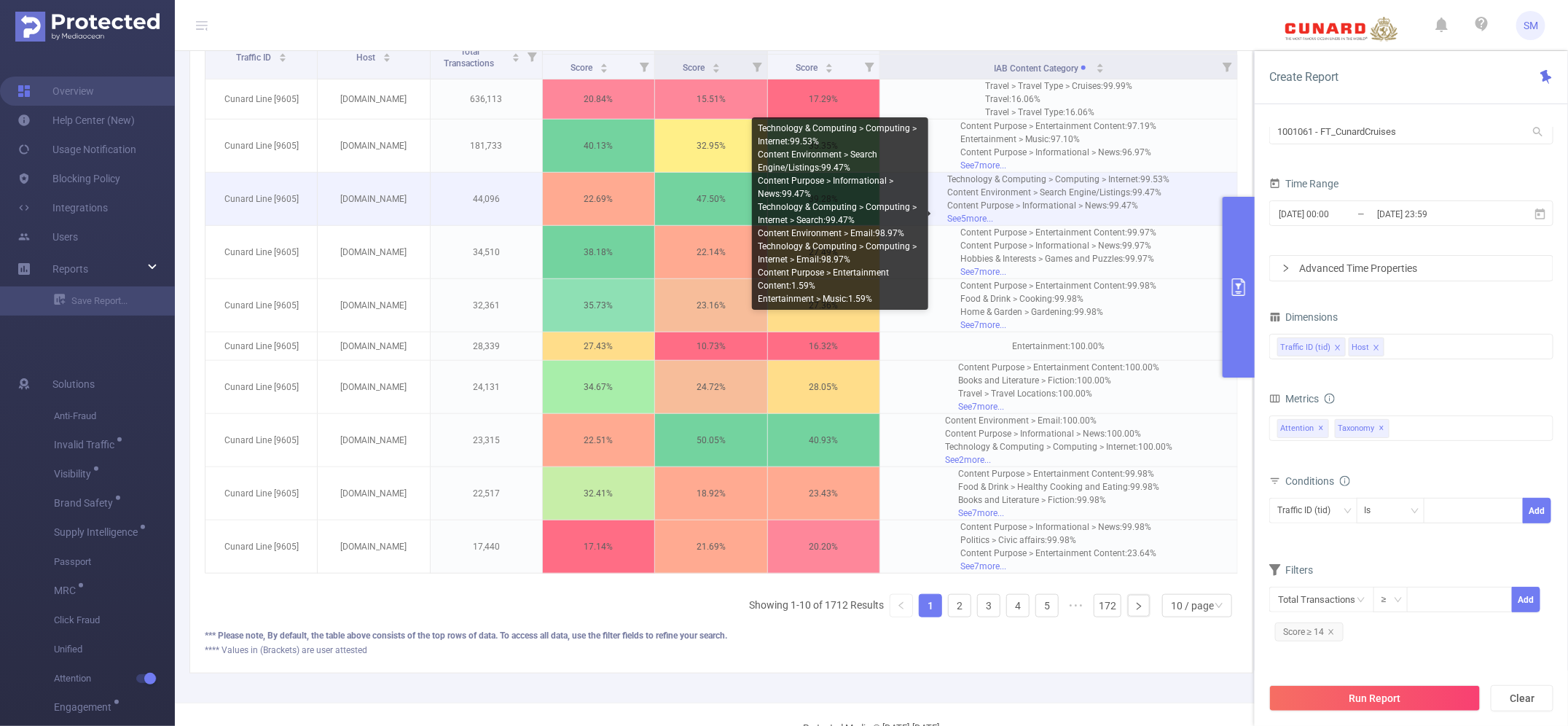
click at [972, 225] on div "See 5 more..." at bounding box center [1058, 219] width 222 height 13
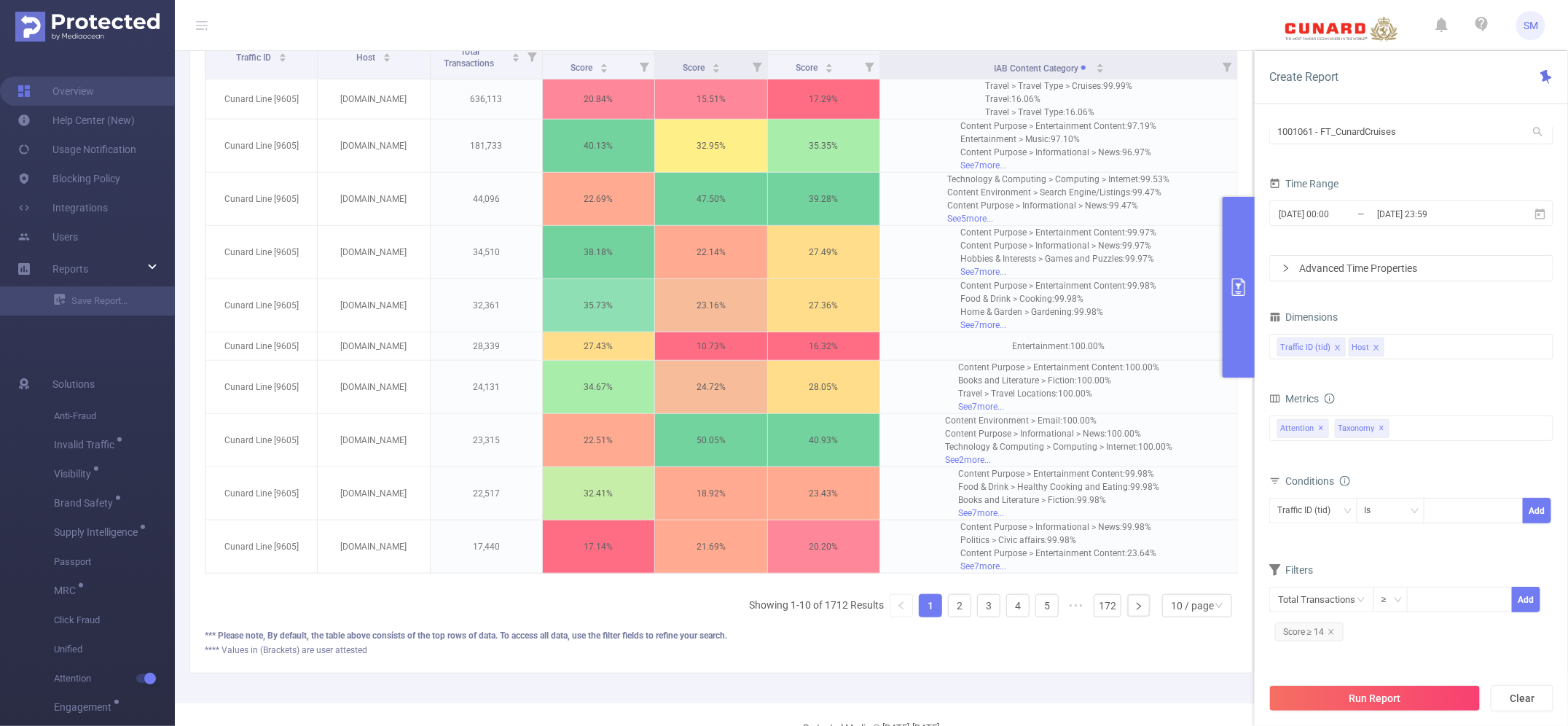
click at [577, 501] on div "*** Please note, By default, the table above consists of the top rows of data. …" at bounding box center [721, 636] width 1033 height 13
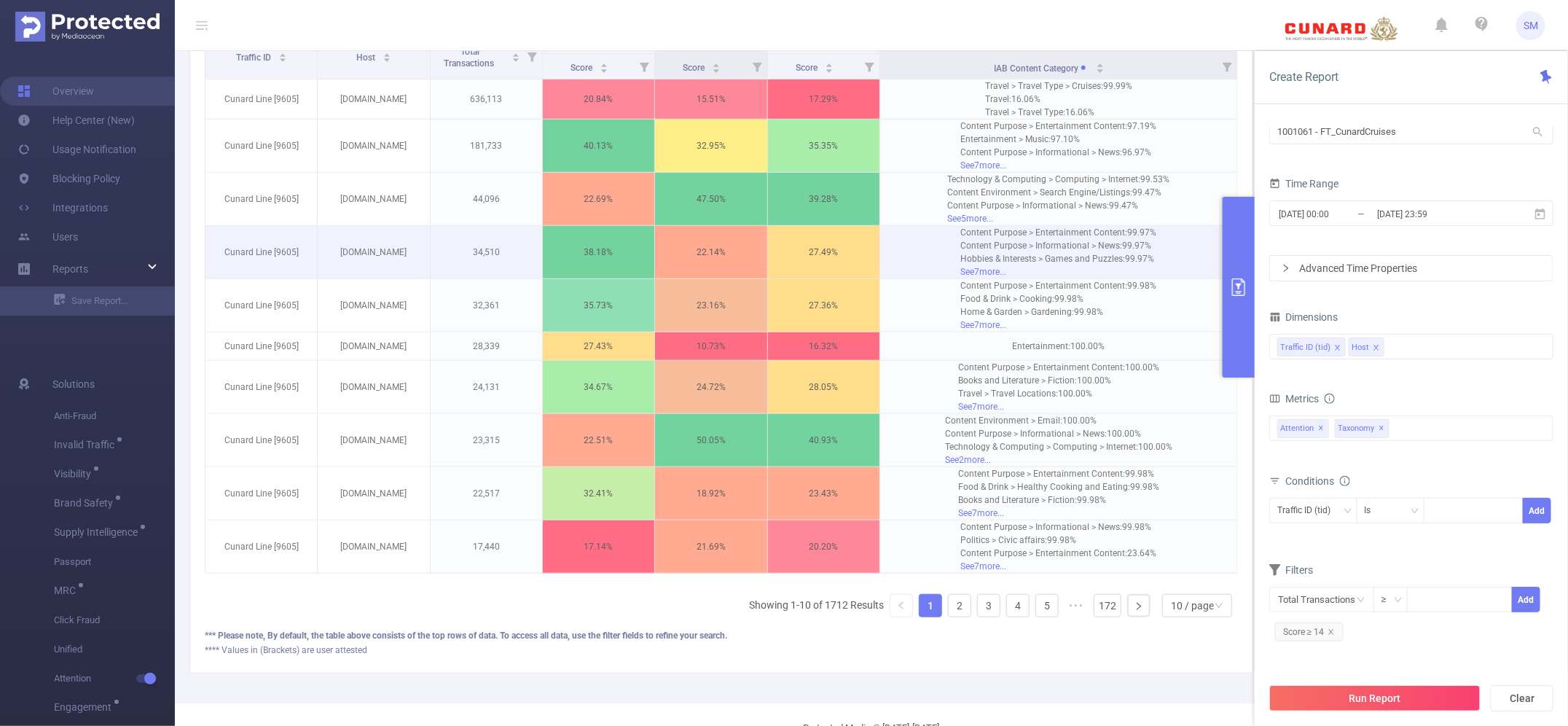
scroll to position [0, 0]
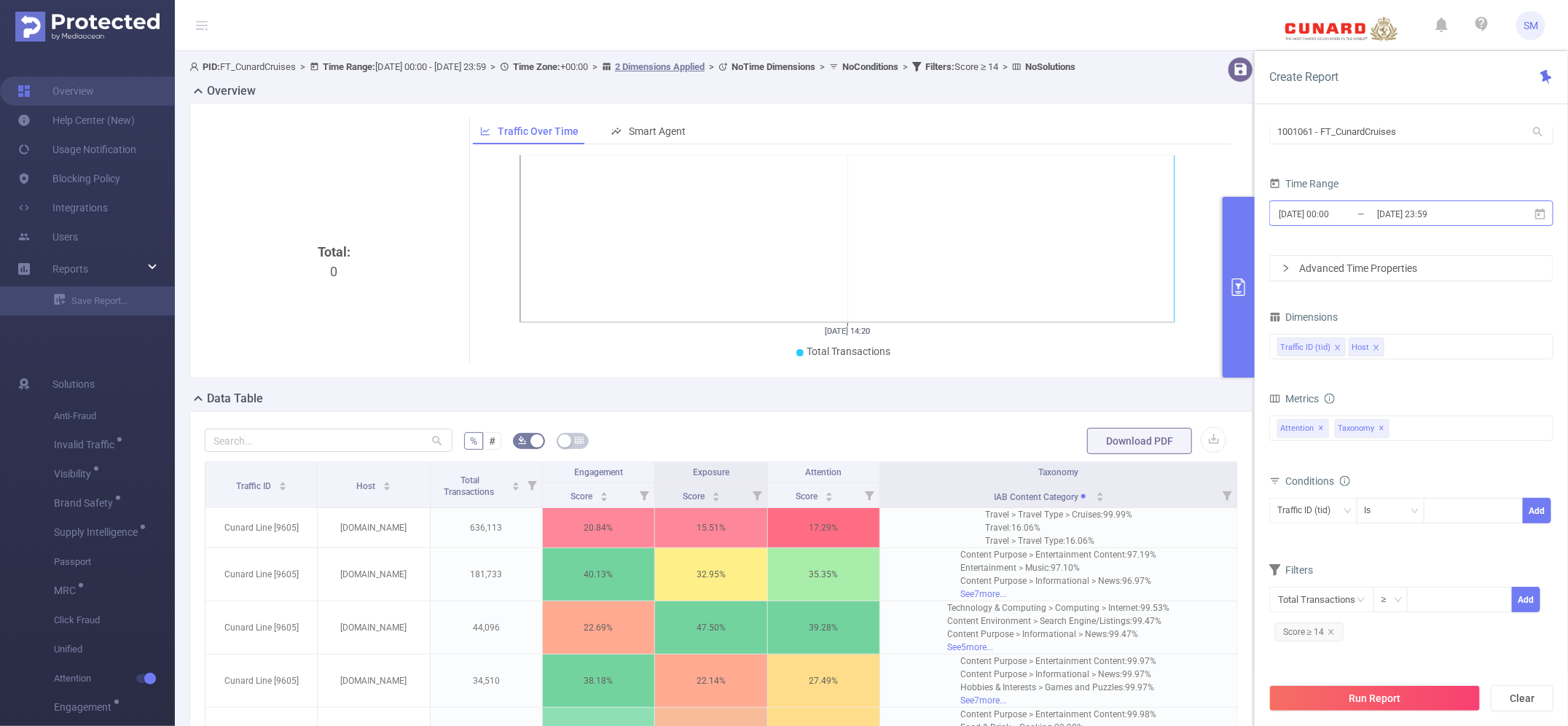
click at [1151, 211] on input "[DATE] 23:59" at bounding box center [1435, 214] width 118 height 20
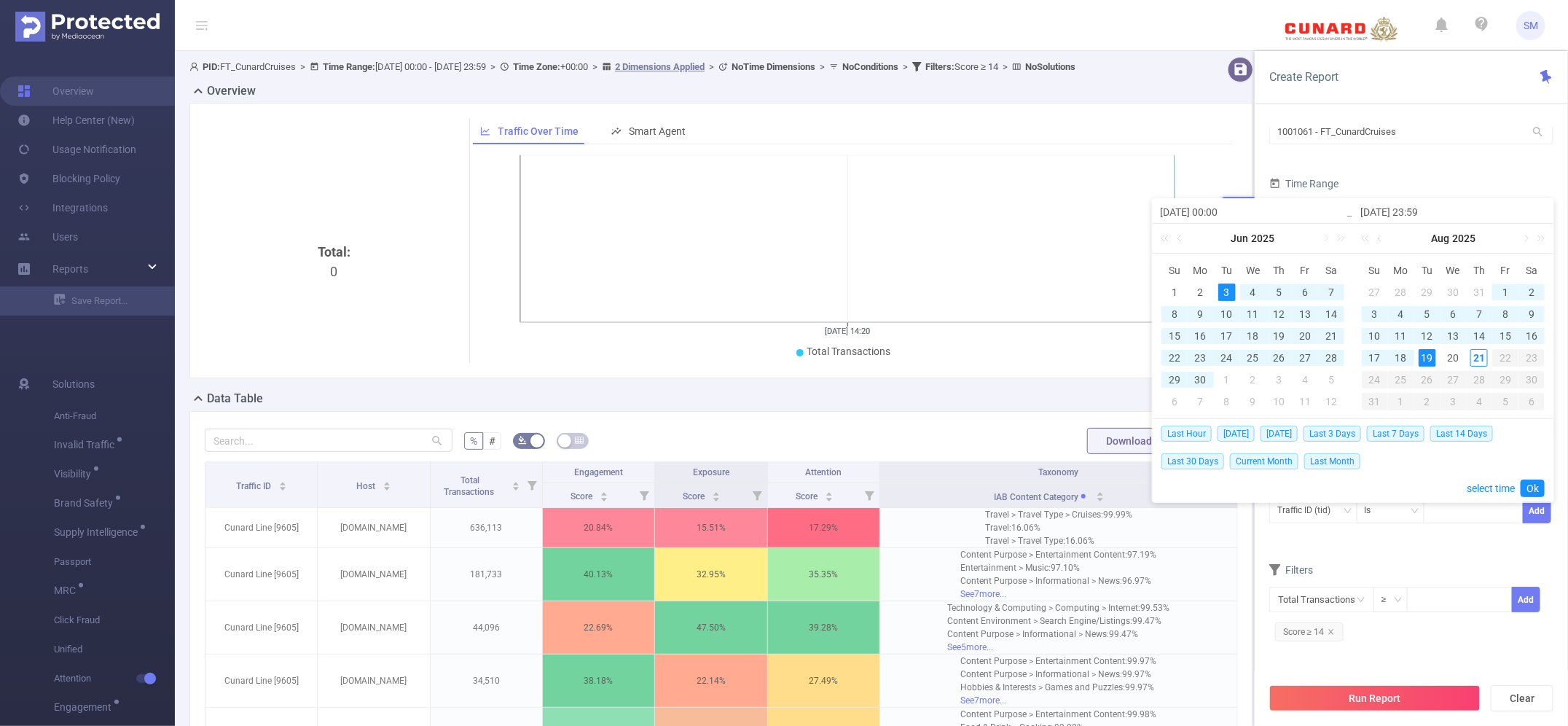
click at [1151, 104] on div "Create Report" at bounding box center [1411, 77] width 313 height 53
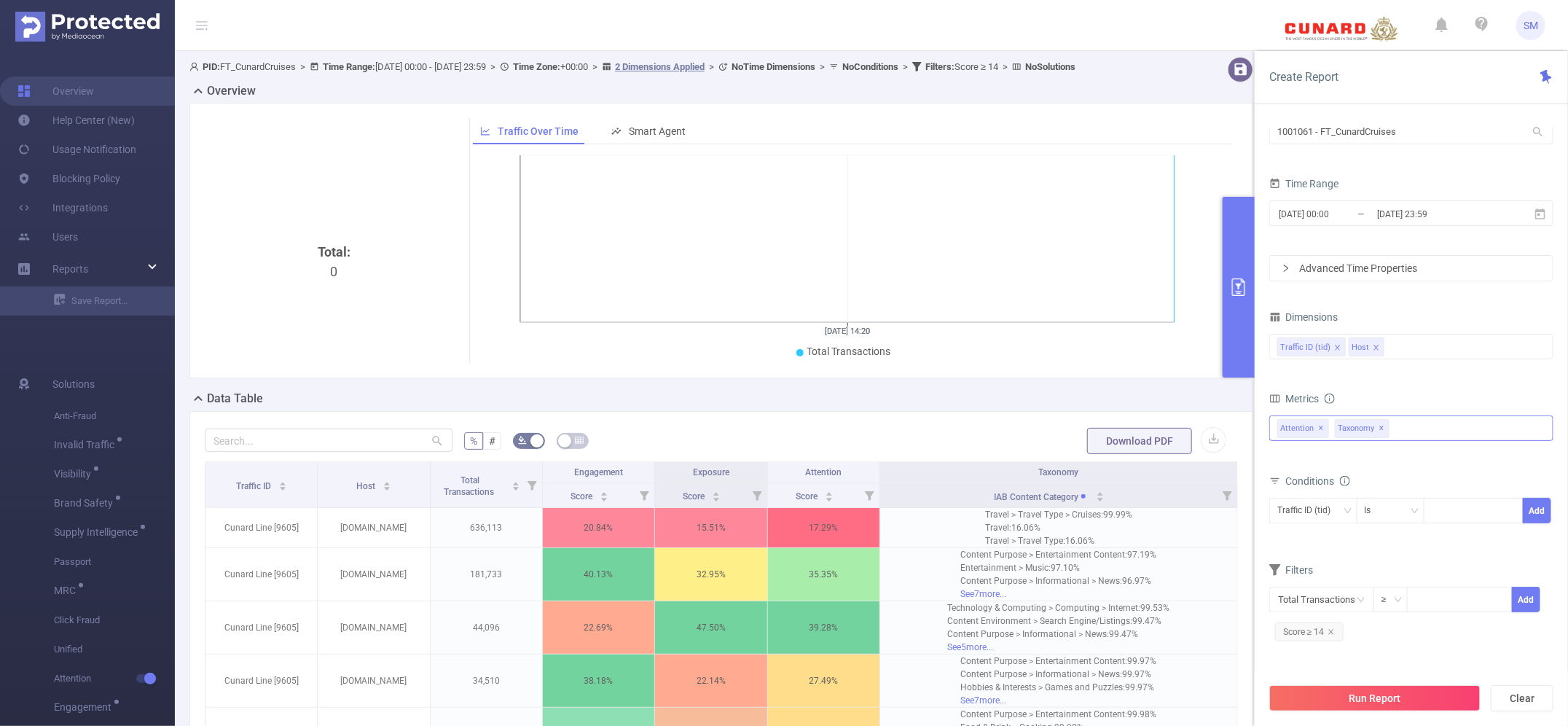
click at [1151, 427] on span "Taxonomy ✕" at bounding box center [1362, 429] width 55 height 19
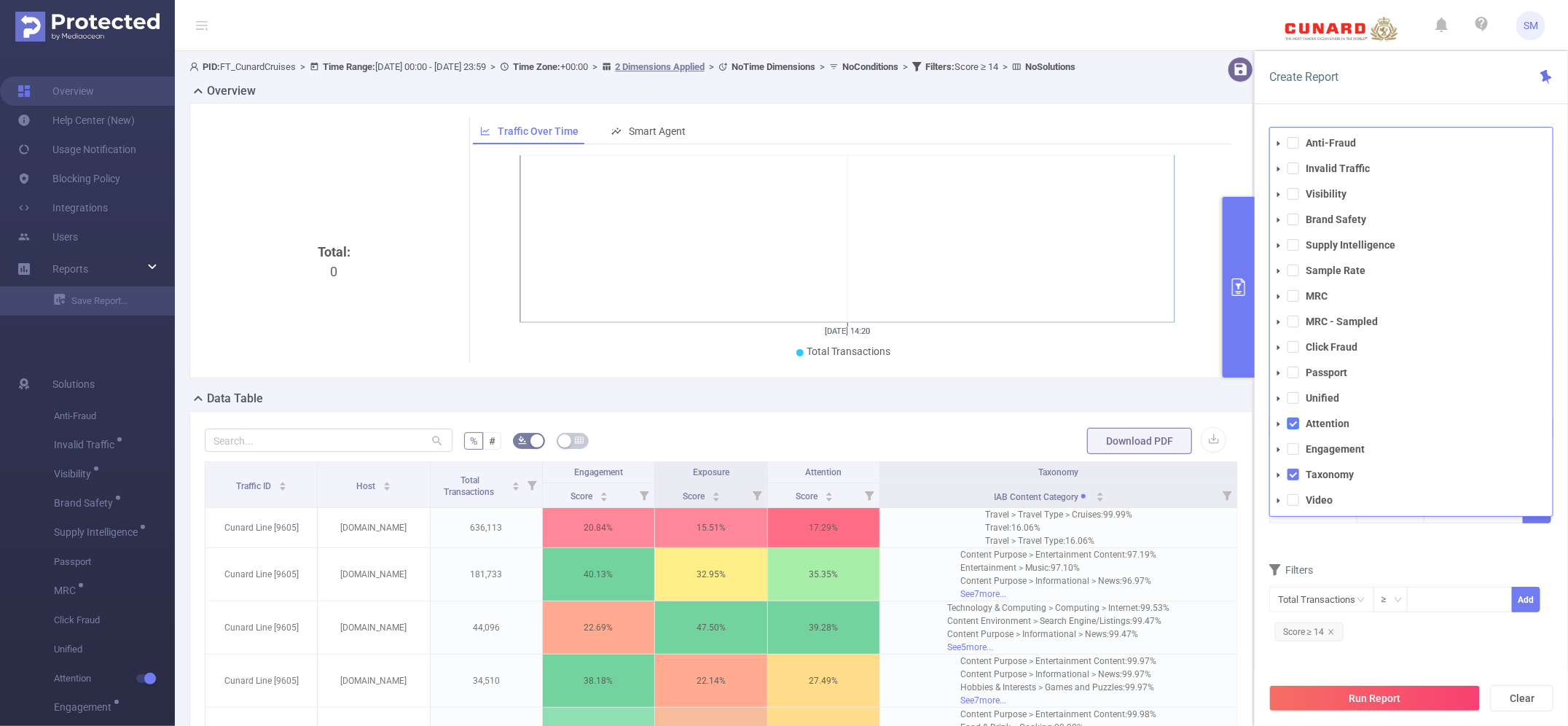
click at [1151, 420] on span at bounding box center [1293, 424] width 12 height 12
click at [1151, 474] on span at bounding box center [1293, 475] width 12 height 12
click at [1151, 173] on span at bounding box center [1293, 171] width 12 height 12
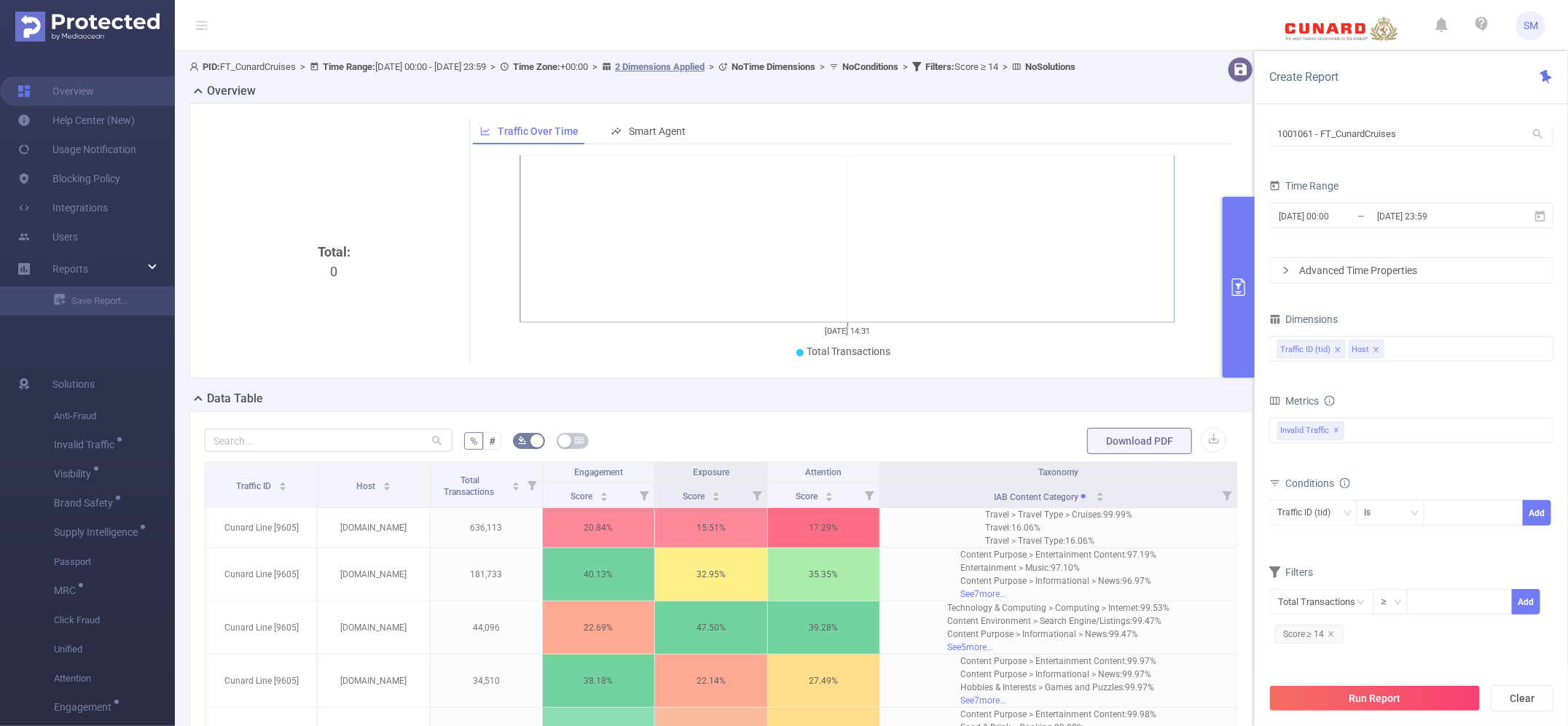
click at [1151, 97] on div "Create Report" at bounding box center [1411, 77] width 313 height 53
click at [1151, 351] on div "Traffic ID (tid) Host" at bounding box center [1411, 348] width 268 height 24
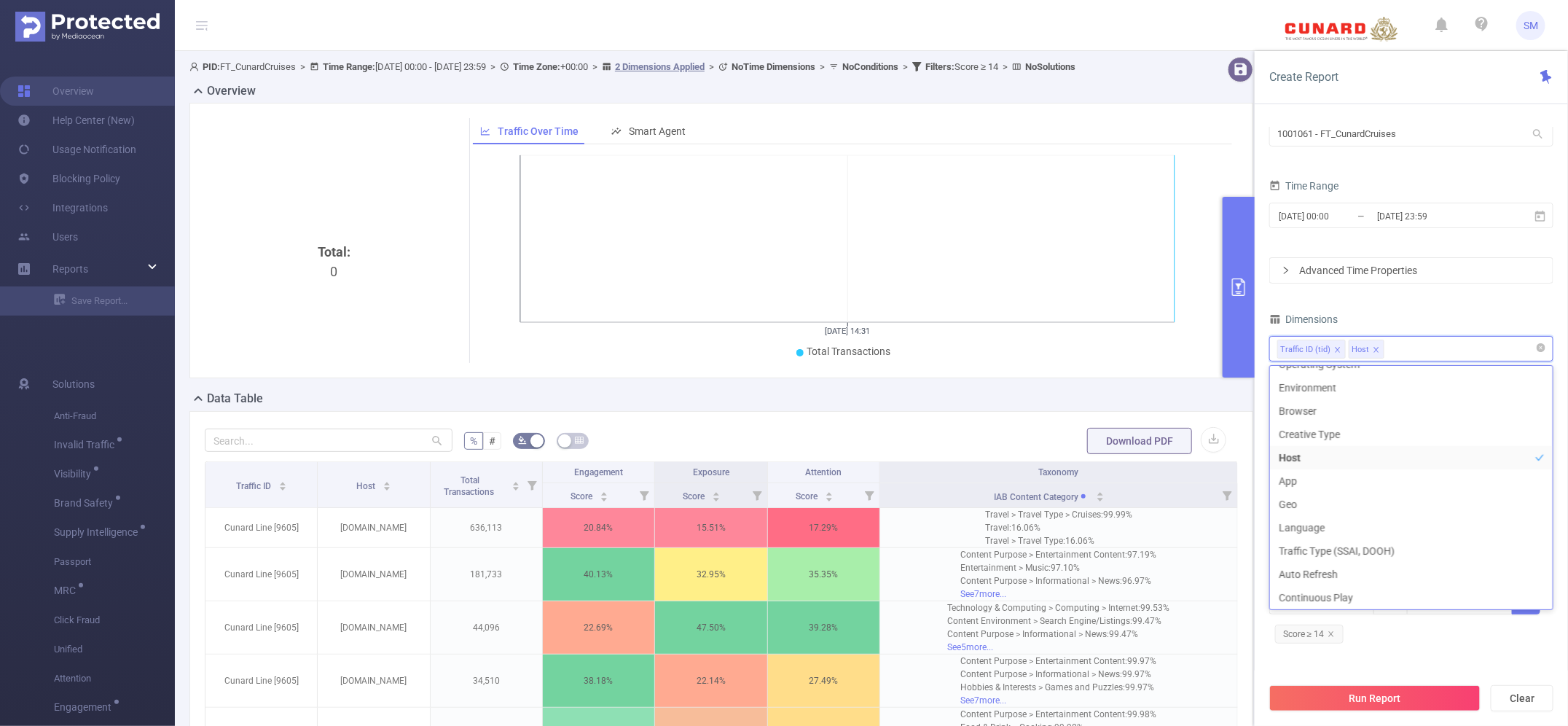
scroll to position [26, 0]
click at [1151, 401] on li "Level 1 (l1)" at bounding box center [1411, 401] width 283 height 23
click at [1151, 350] on icon "icon: close" at bounding box center [1437, 349] width 5 height 5
click at [1151, 324] on div "Dimensions" at bounding box center [1411, 321] width 284 height 24
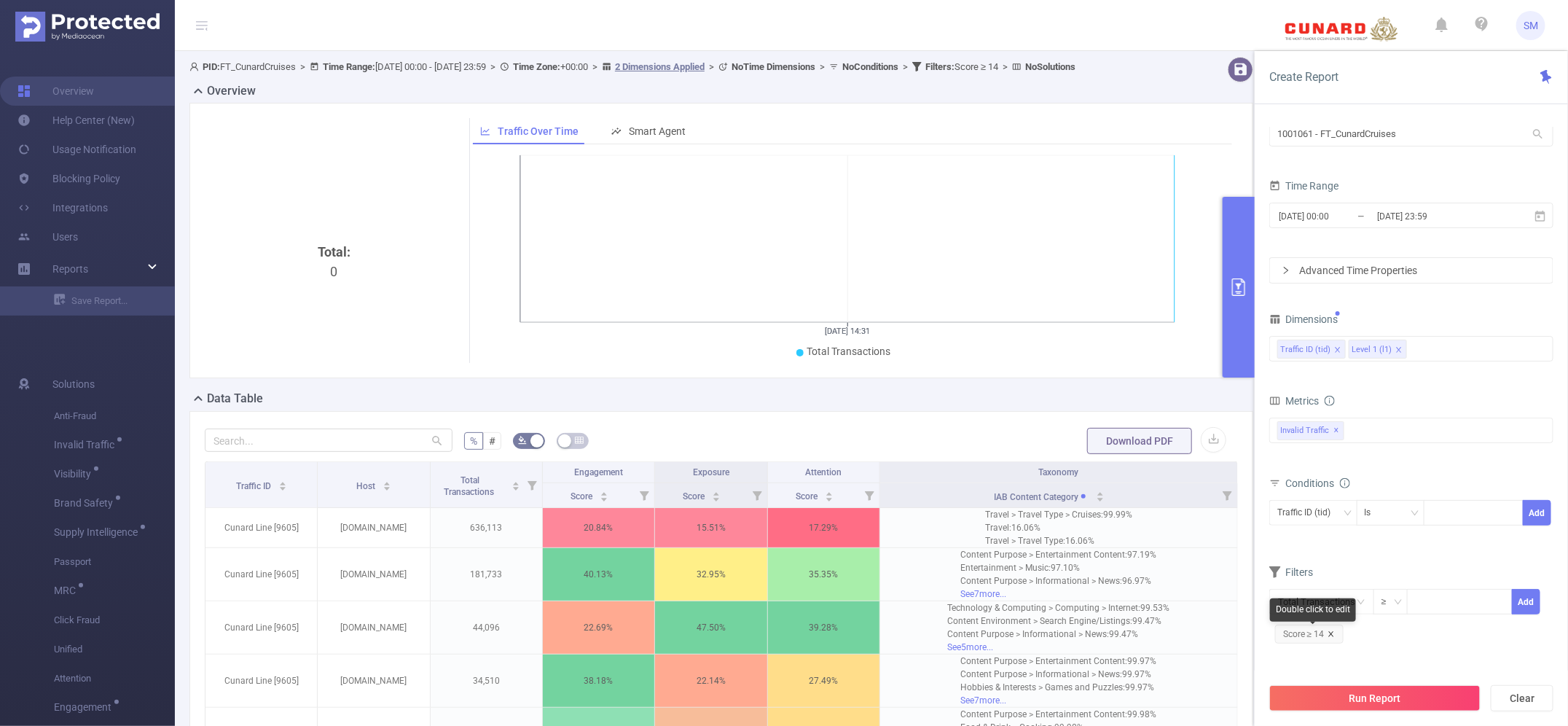
click at [1151, 501] on icon "icon: close" at bounding box center [1331, 634] width 7 height 7
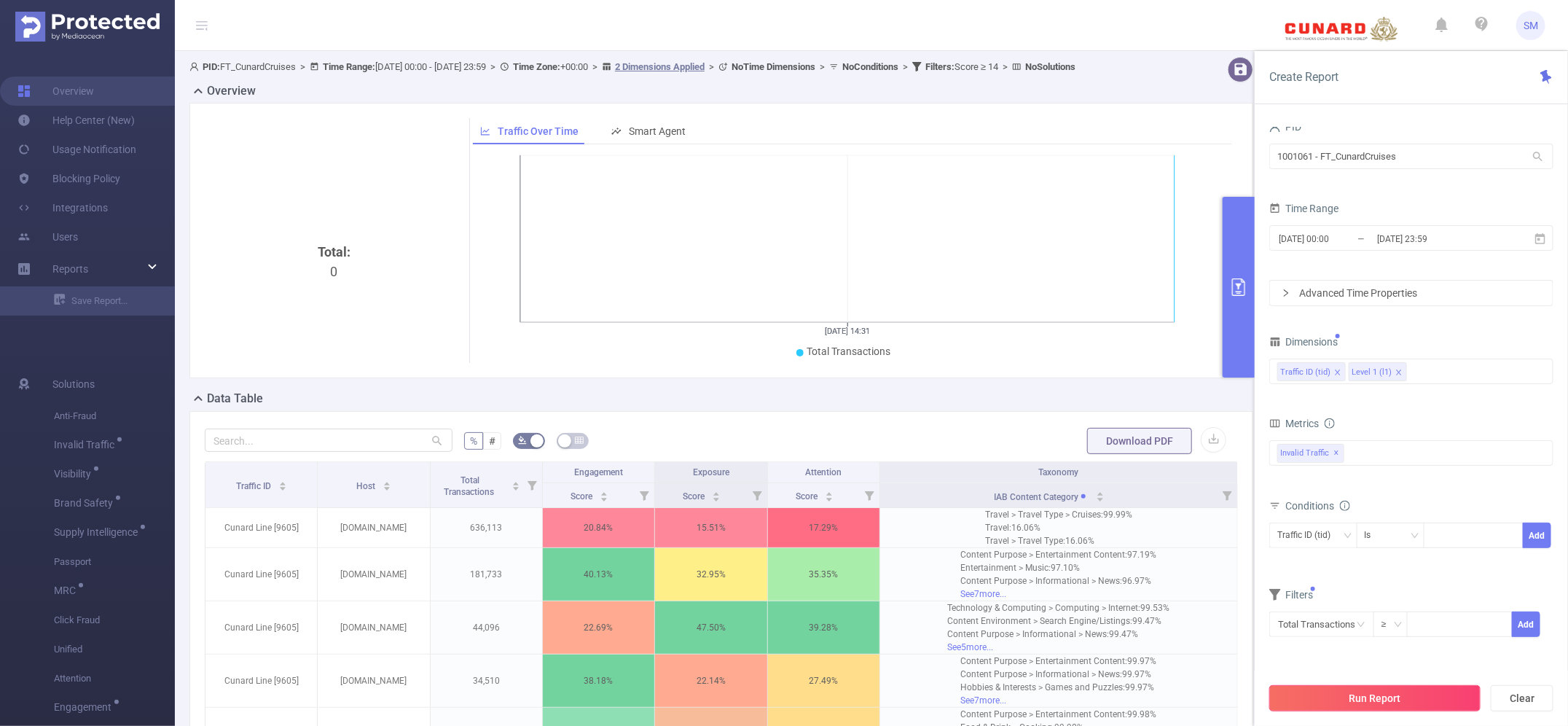
click at [1151, 501] on button "Run Report" at bounding box center [1375, 698] width 211 height 26
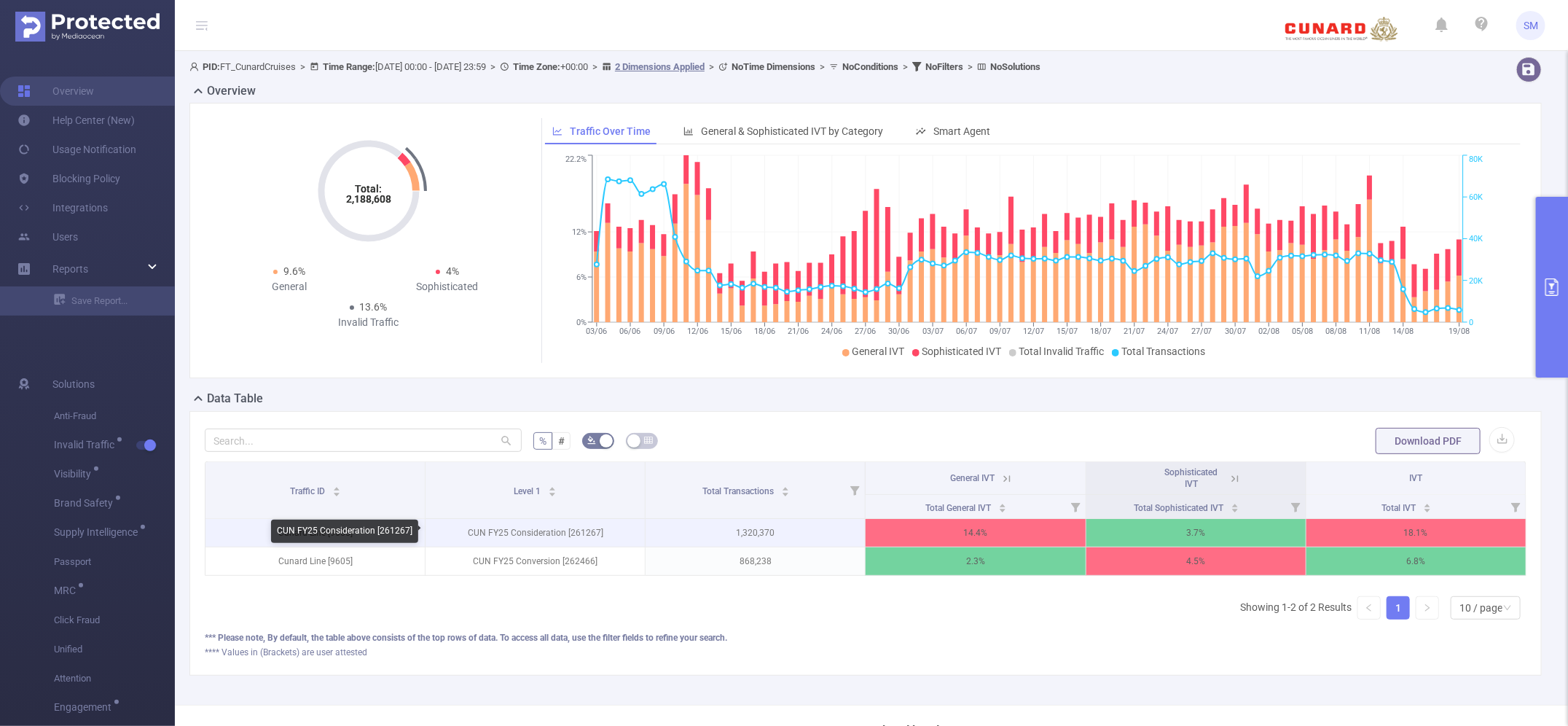
click at [598, 501] on p "CUN FY25 Consideration [261267]" at bounding box center [535, 533] width 219 height 28
drag, startPoint x: 598, startPoint y: 529, endPoint x: 464, endPoint y: 532, distance: 134.0
click at [464, 501] on p "CUN FY25 Consideration [261267]" at bounding box center [535, 533] width 219 height 28
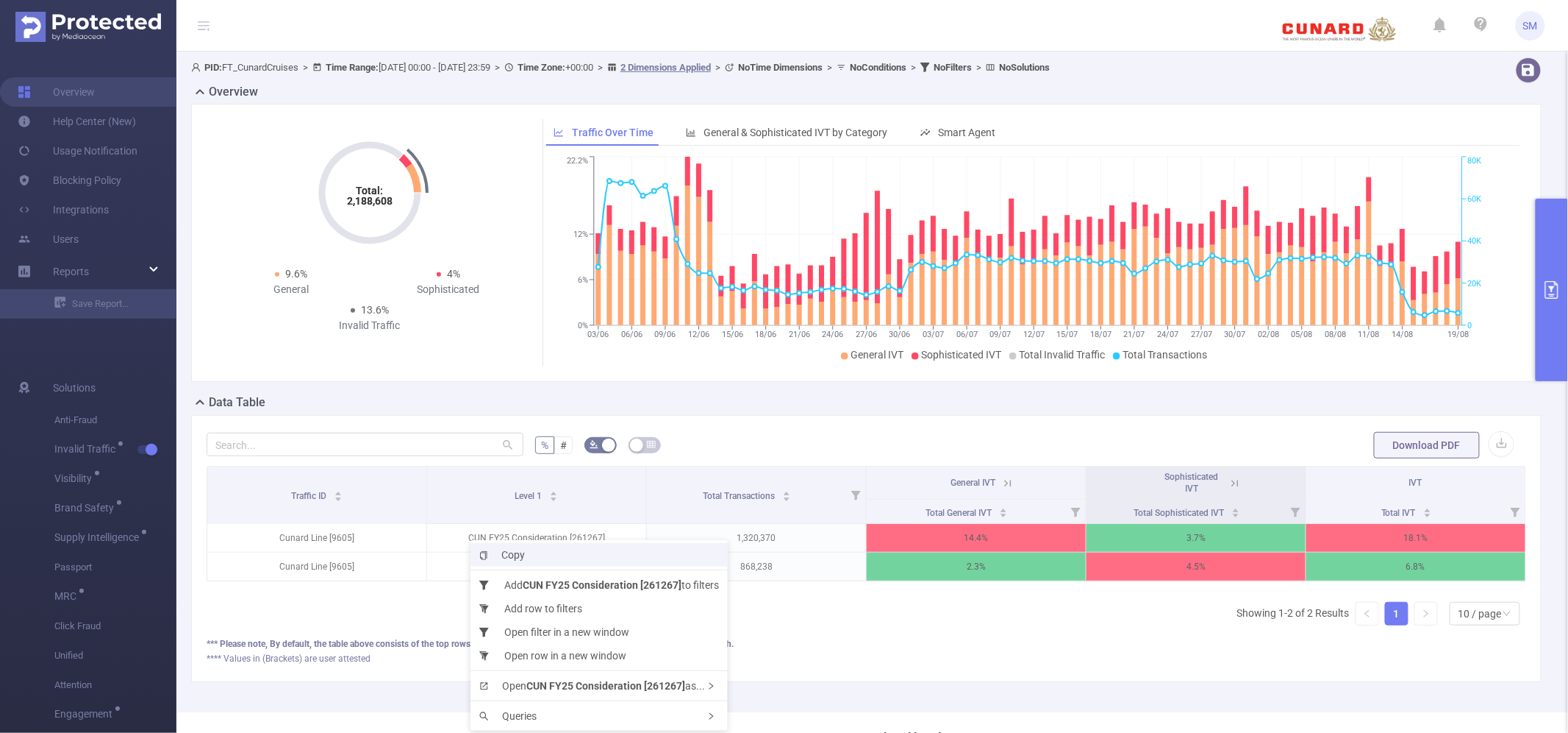
click at [497, 506] on span "Copy" at bounding box center [502, 555] width 46 height 12
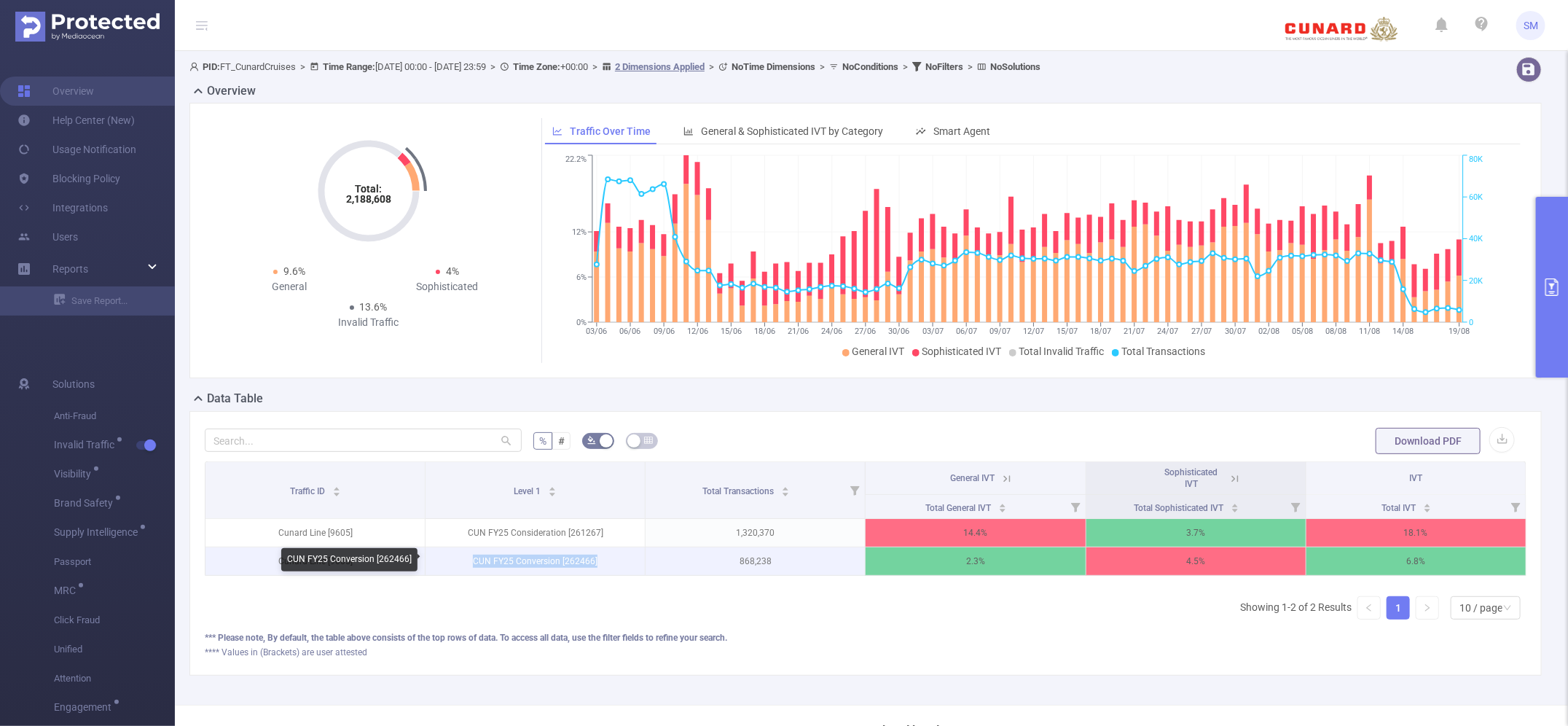
drag, startPoint x: 469, startPoint y: 558, endPoint x: 596, endPoint y: 558, distance: 127.0
click at [596, 501] on p "CUN FY25 Conversion [262466]" at bounding box center [535, 561] width 219 height 28
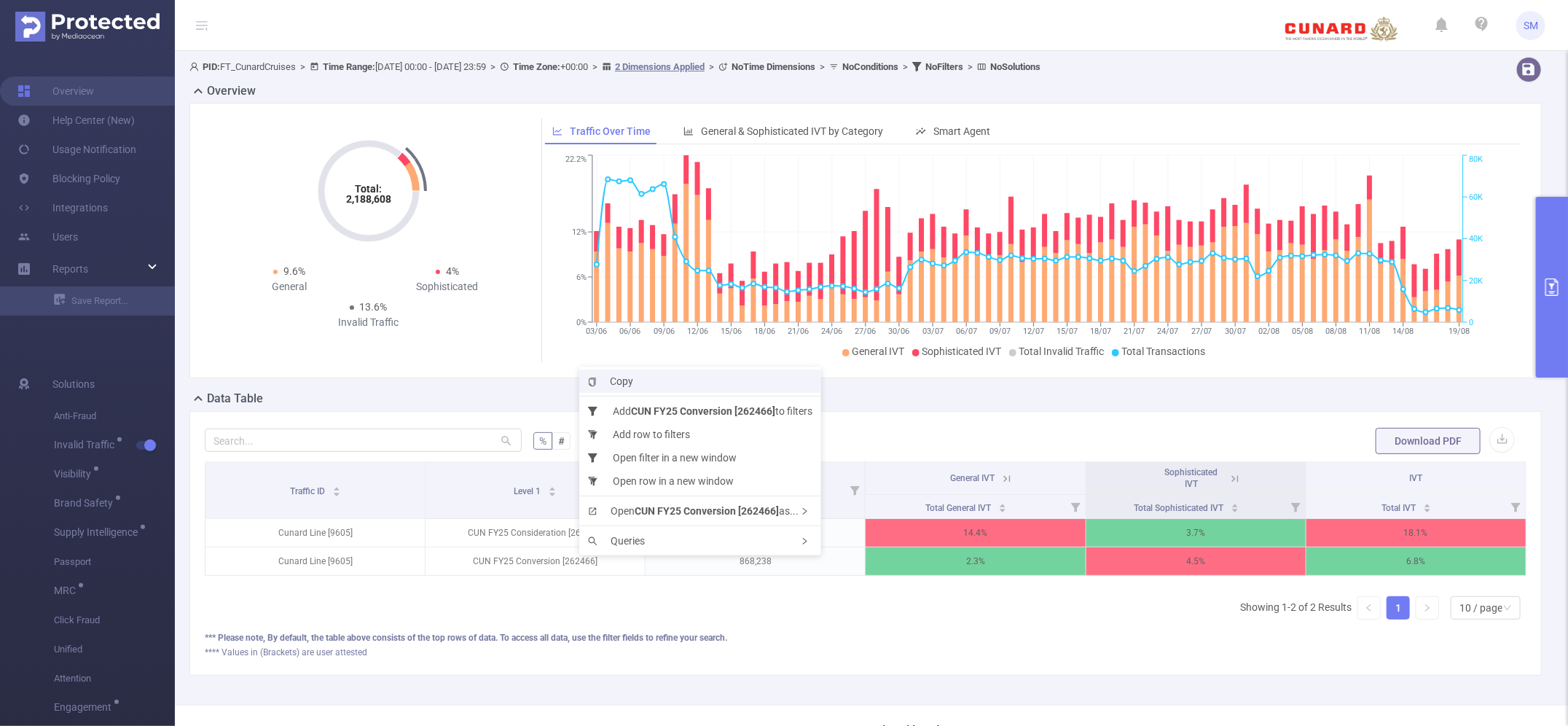
click at [628, 376] on span "Copy" at bounding box center [611, 381] width 45 height 12
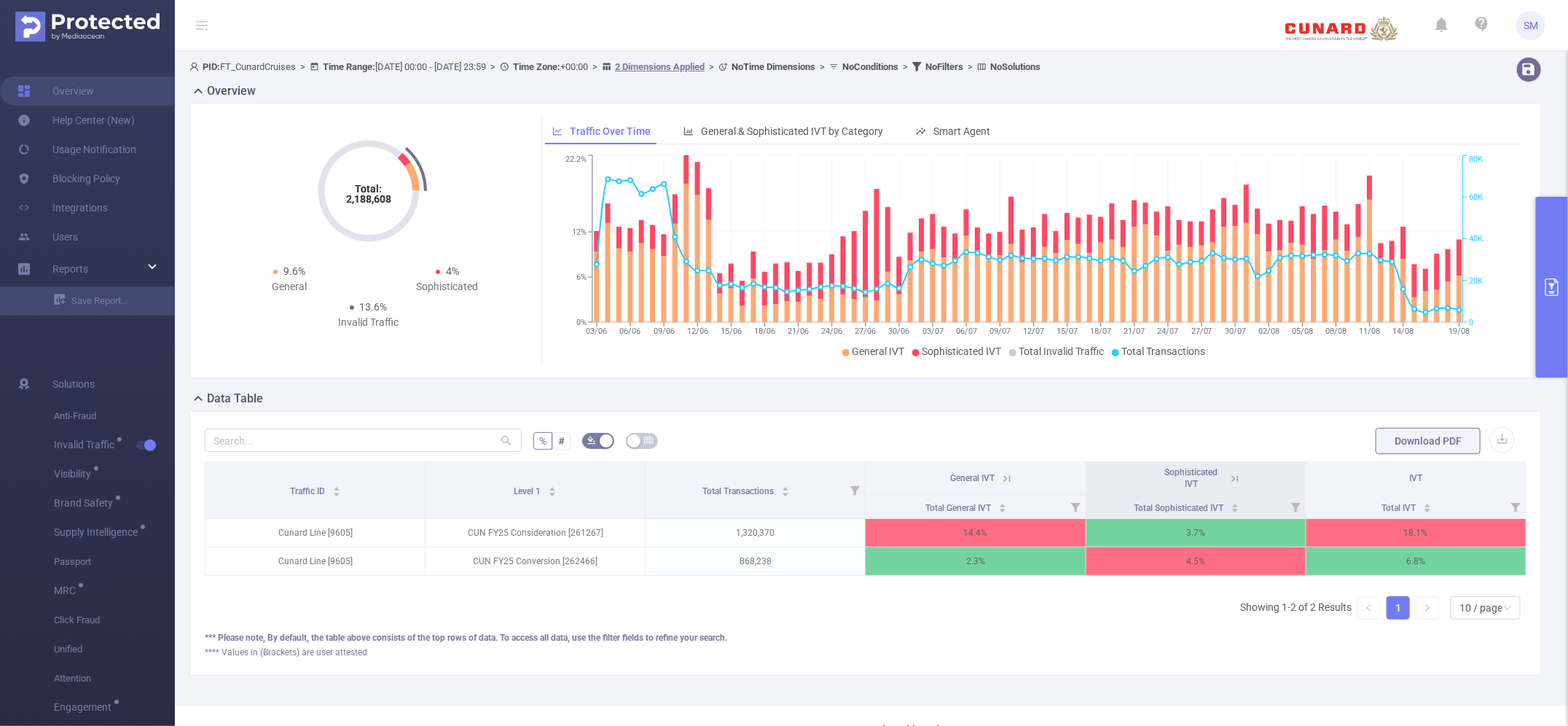
click at [758, 403] on div "Data Table" at bounding box center [871, 400] width 1364 height 20
click at [758, 417] on div "% # Download PDF Traffic ID Level 1 Total Transactions General IVT Sophisticate…" at bounding box center [865, 543] width 1352 height 265
